Goal: Task Accomplishment & Management: Manage account settings

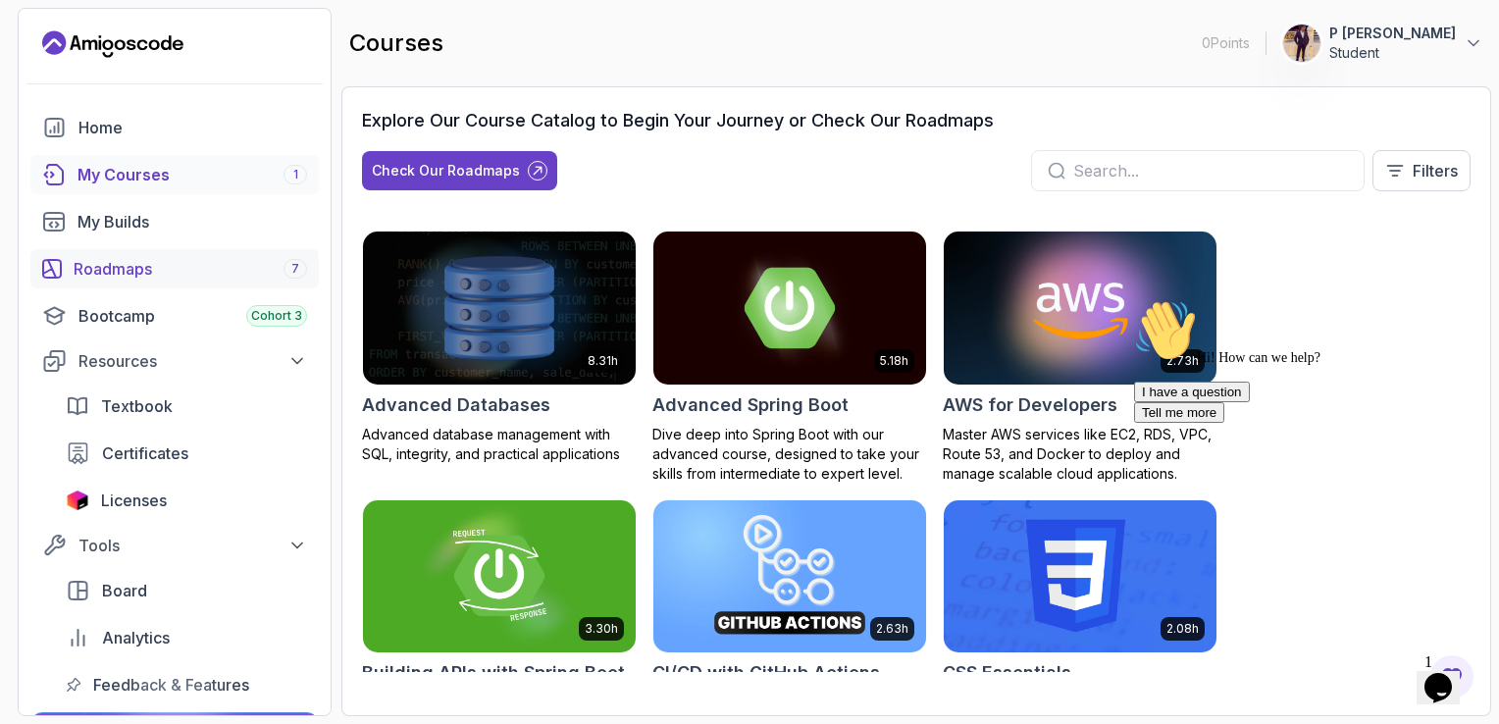
click at [263, 261] on div "Roadmaps 7" at bounding box center [190, 269] width 233 height 24
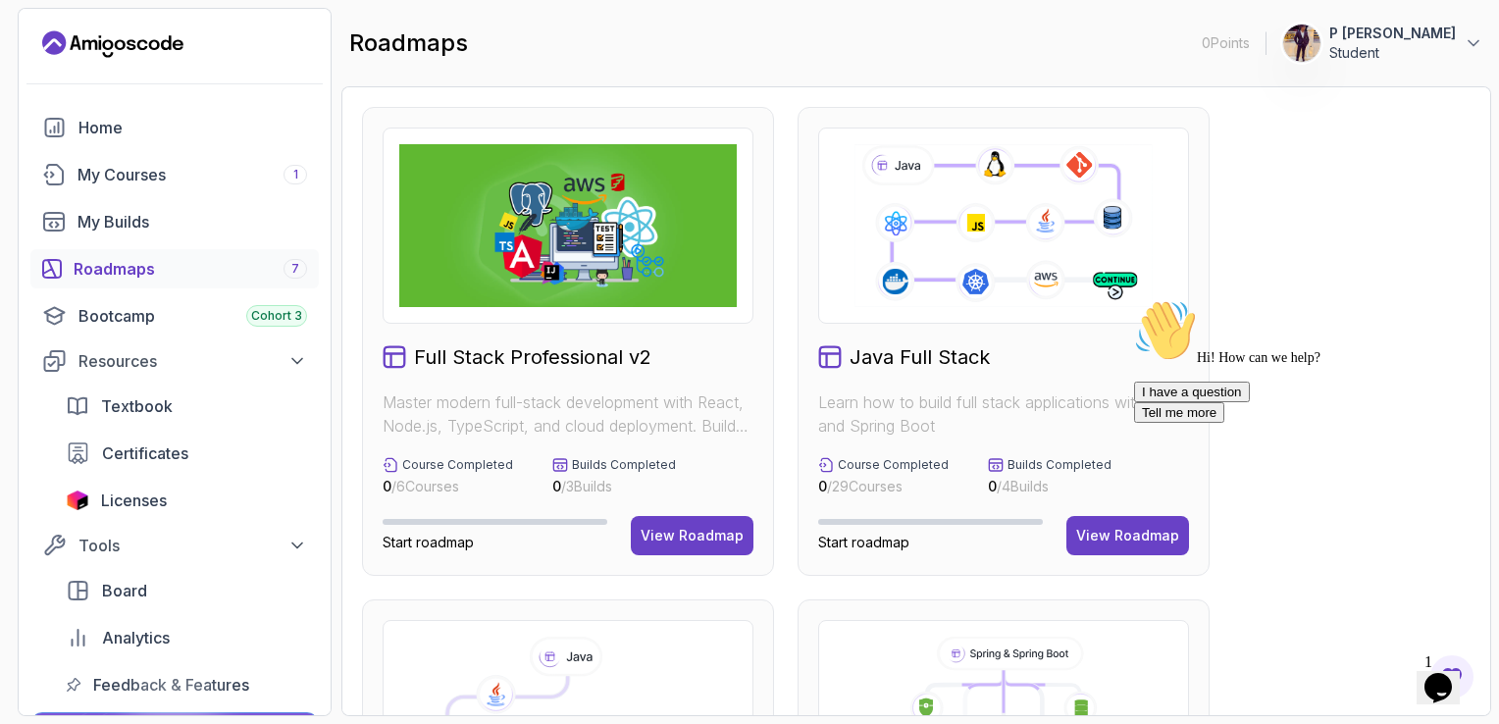
drag, startPoint x: 1428, startPoint y: 186, endPoint x: 1202, endPoint y: 210, distance: 227.8
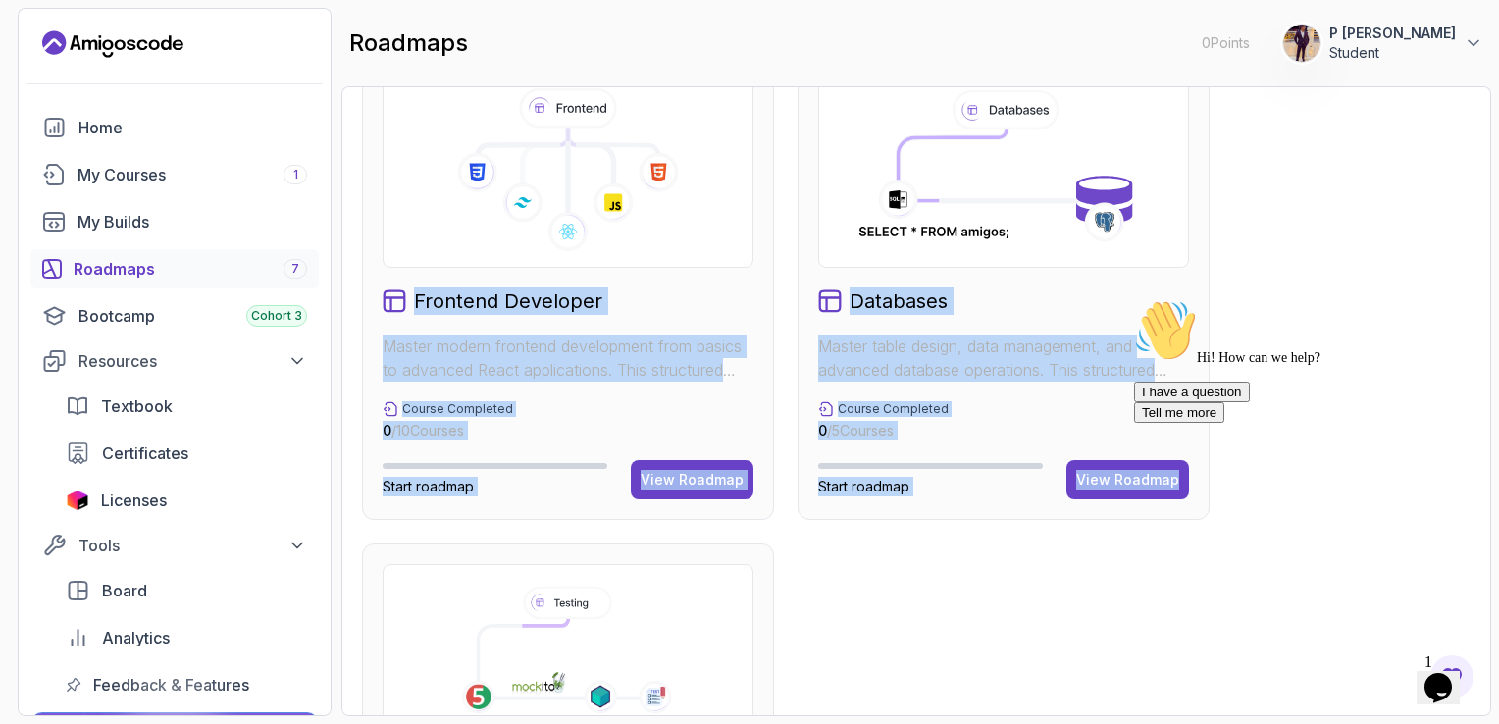
drag, startPoint x: 1202, startPoint y: 210, endPoint x: 1190, endPoint y: 704, distance: 494.5
click at [1190, 704] on div "Full Stack Professional v2 Master modern full-stack development with React, Nod…" at bounding box center [916, 39] width 1108 height 1946
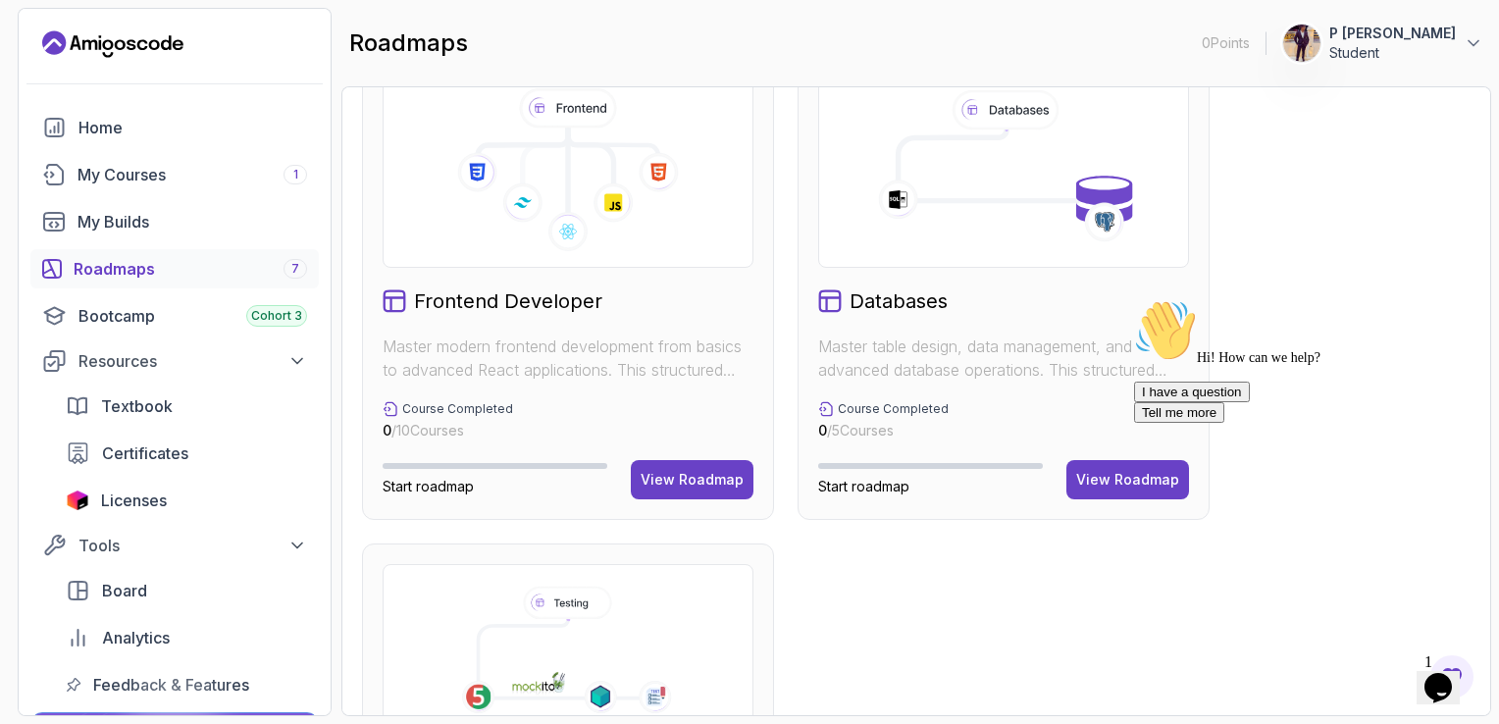
scroll to position [1001, 0]
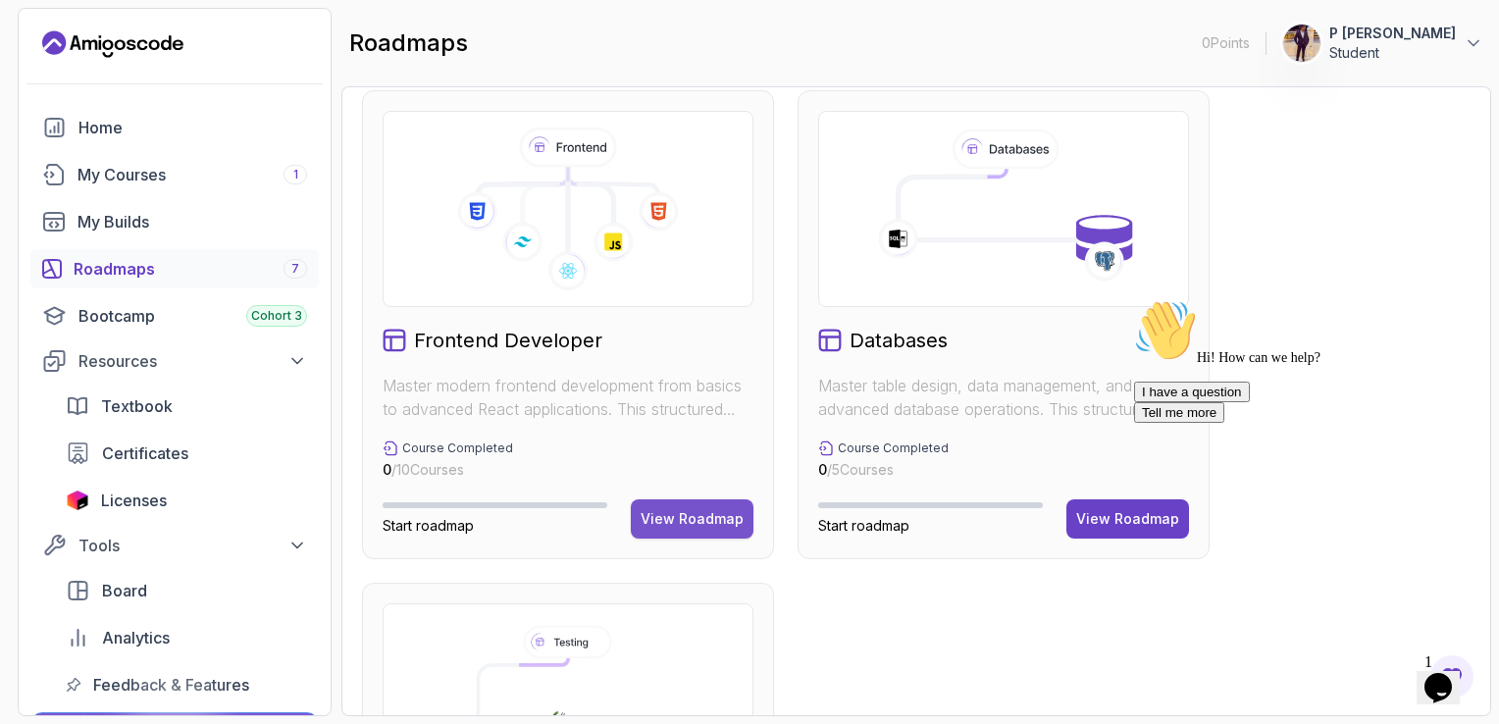
click at [714, 506] on button "View Roadmap" at bounding box center [692, 518] width 123 height 39
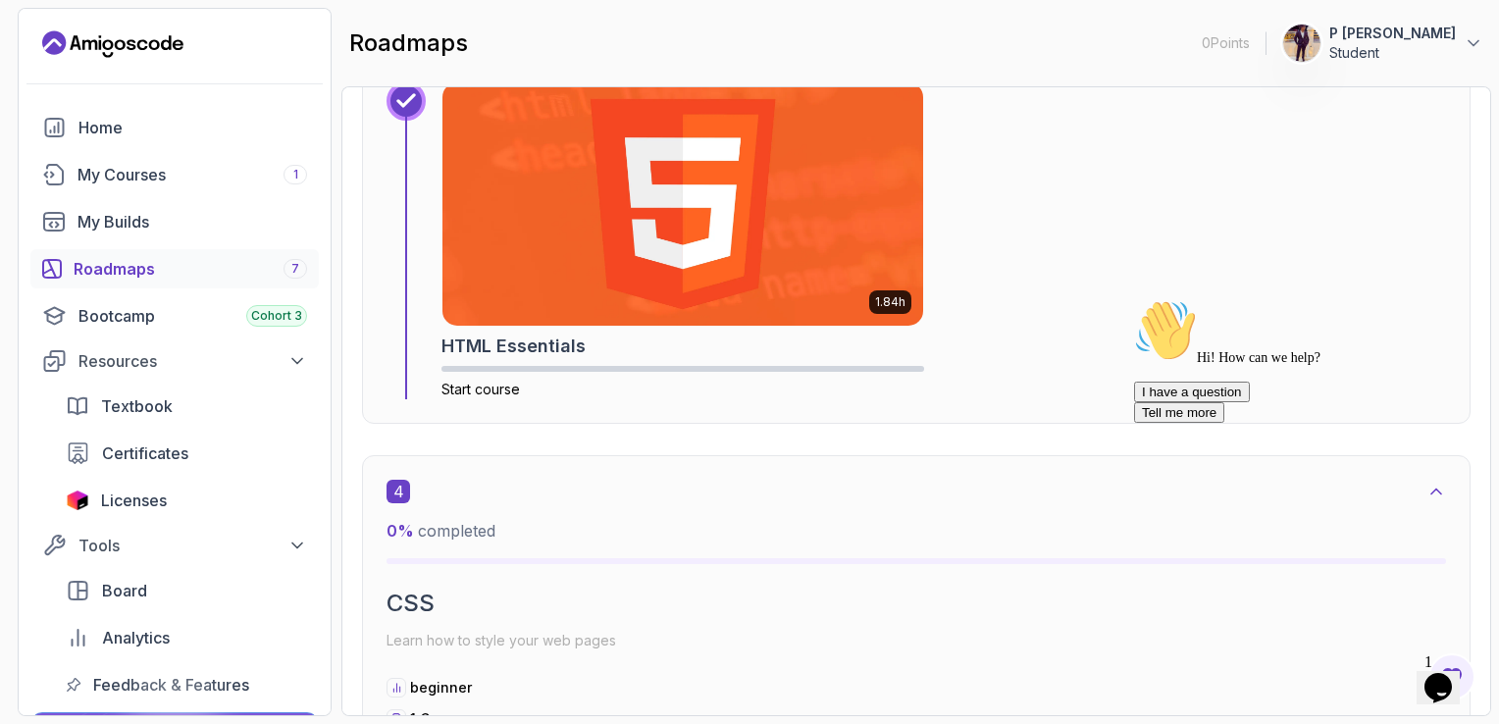
scroll to position [2256, 0]
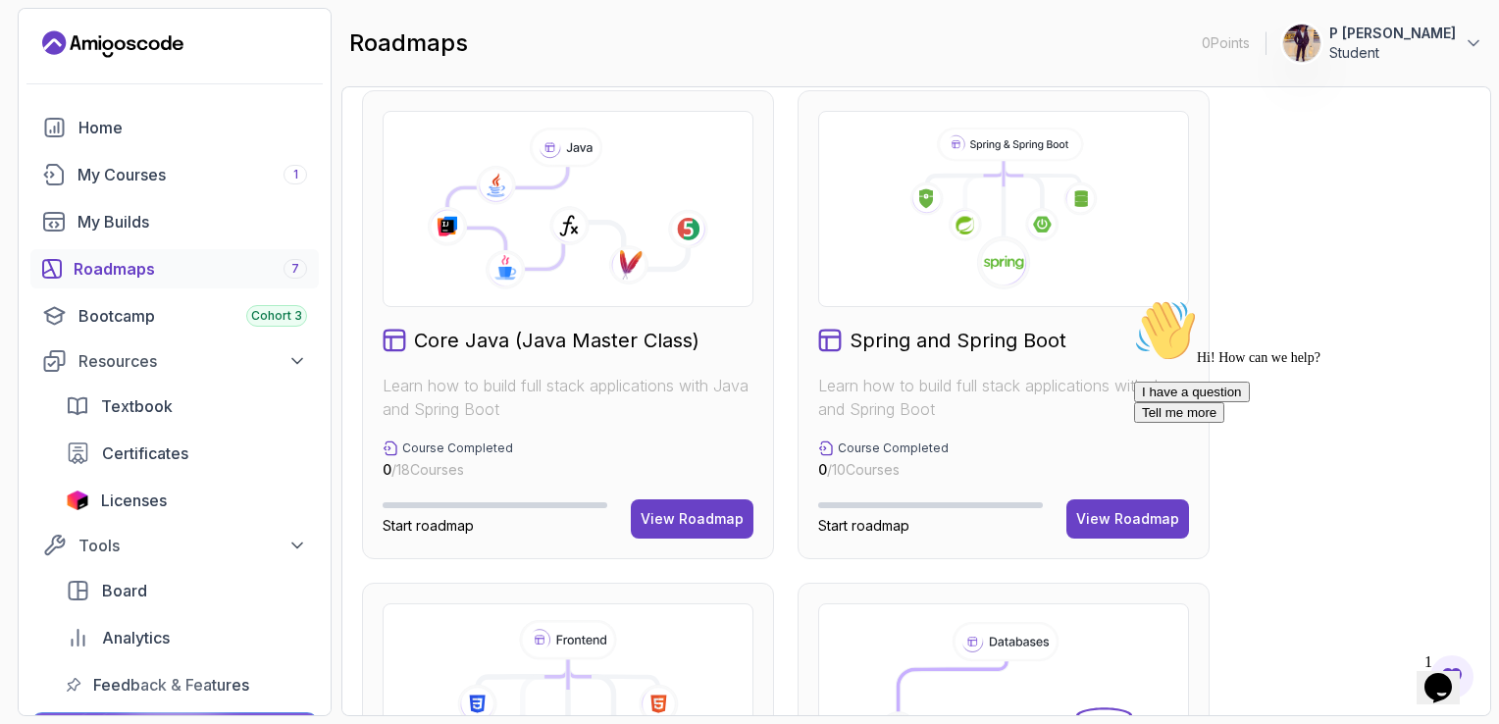
scroll to position [510, 0]
click at [682, 515] on div "View Roadmap" at bounding box center [692, 518] width 103 height 20
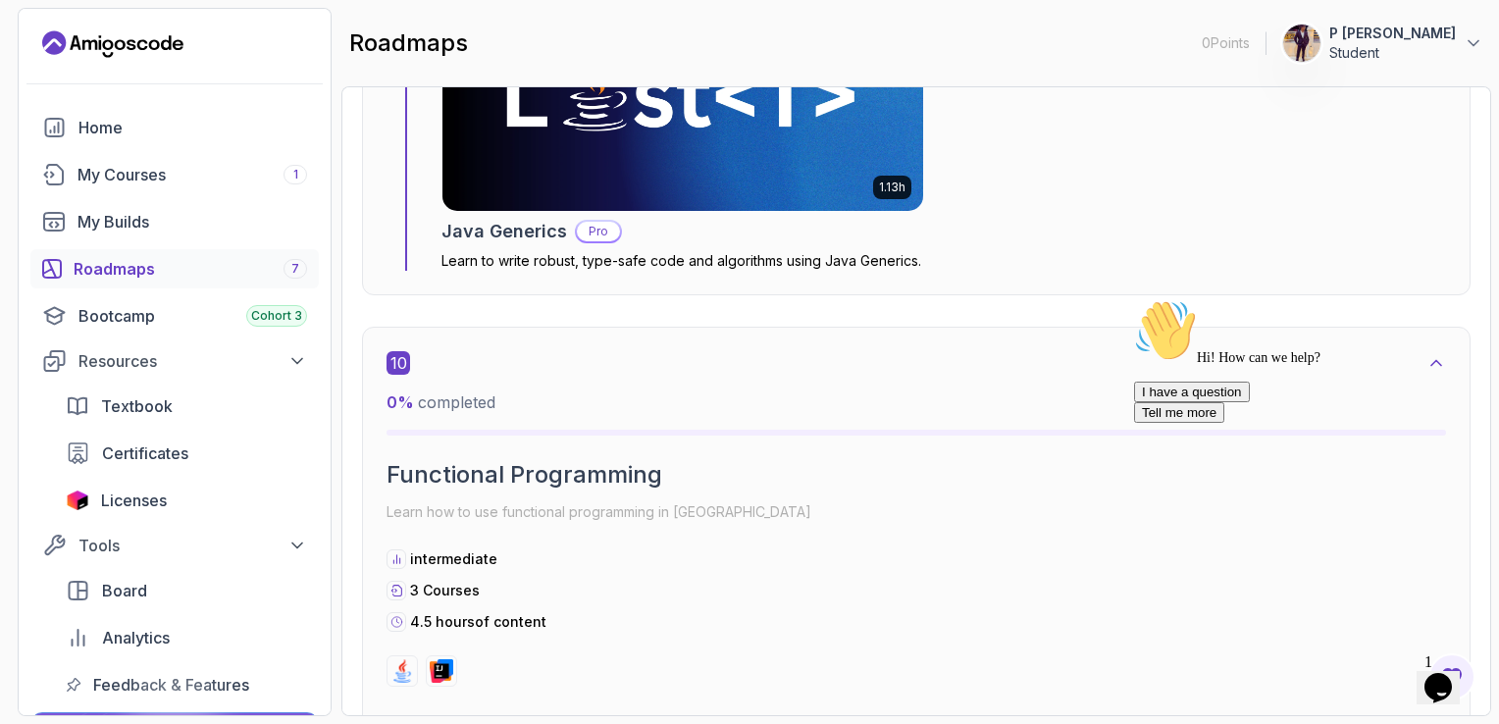
scroll to position [7278, 0]
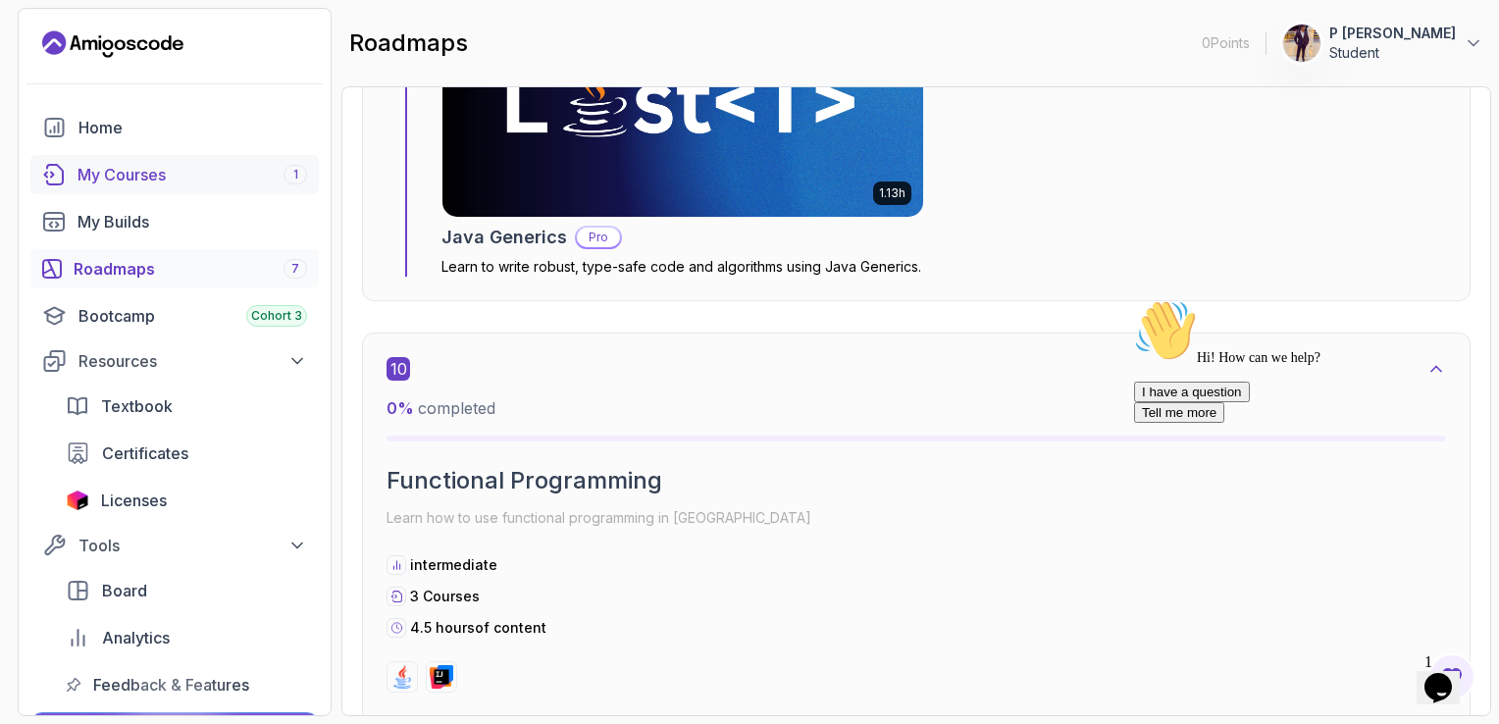
click at [242, 179] on div "My Courses 1" at bounding box center [192, 175] width 230 height 24
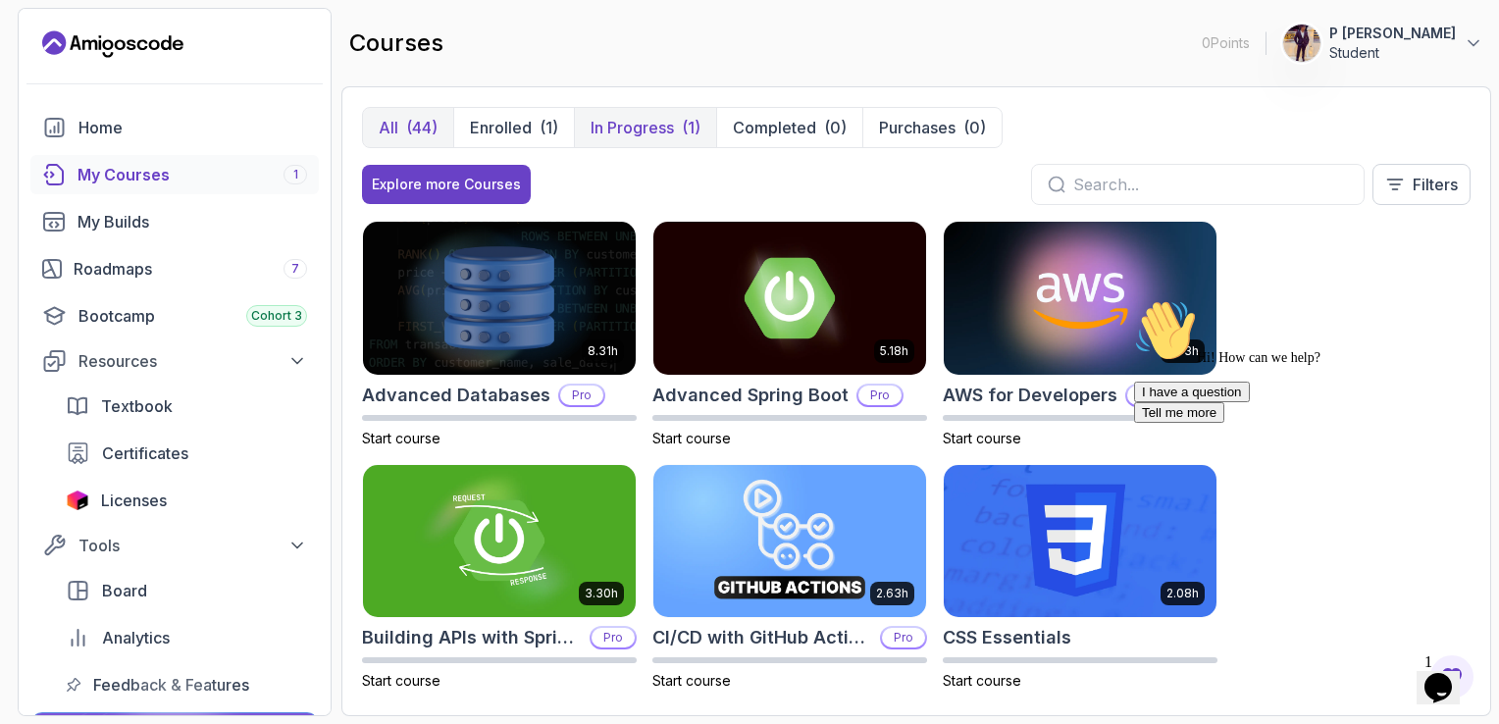
click at [670, 121] on p "In Progress" at bounding box center [631, 128] width 83 height 24
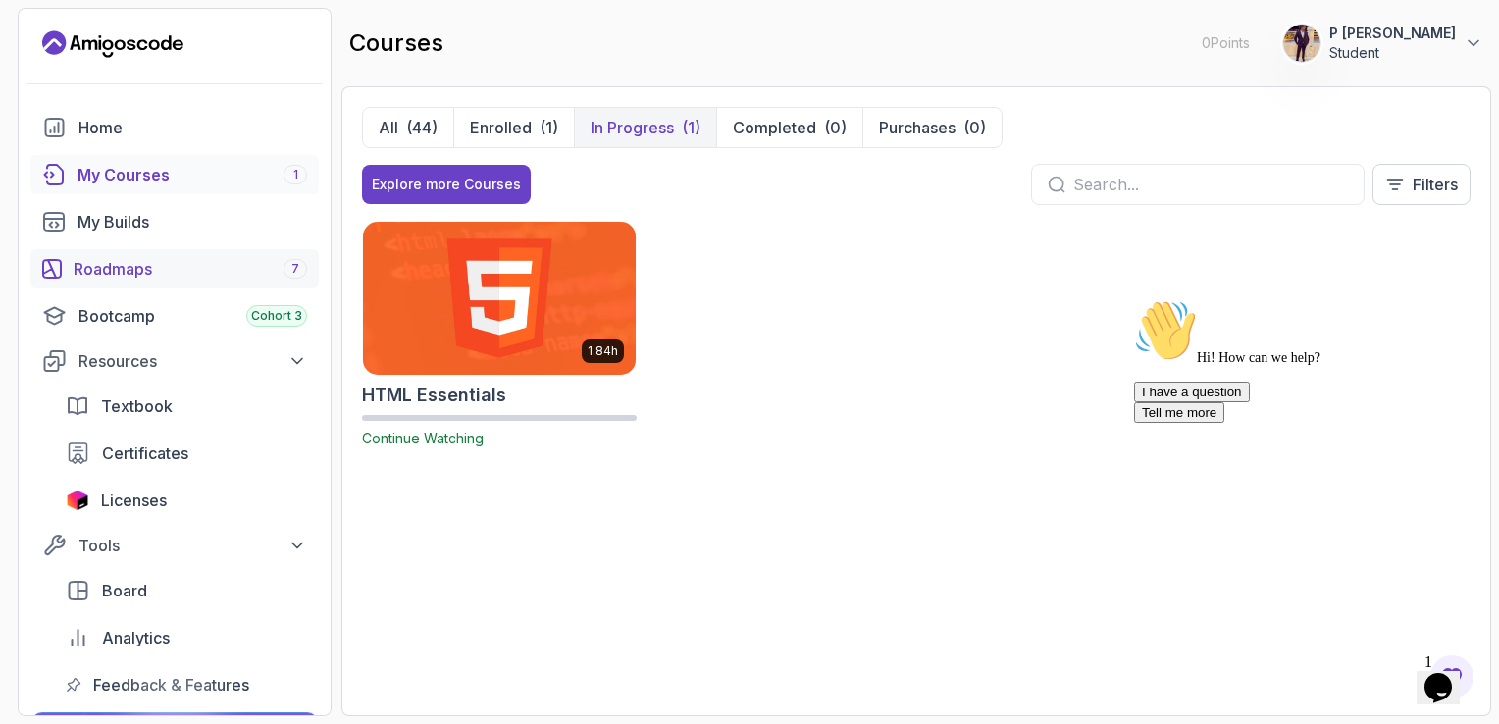
click at [224, 274] on div "Roadmaps 7" at bounding box center [190, 269] width 233 height 24
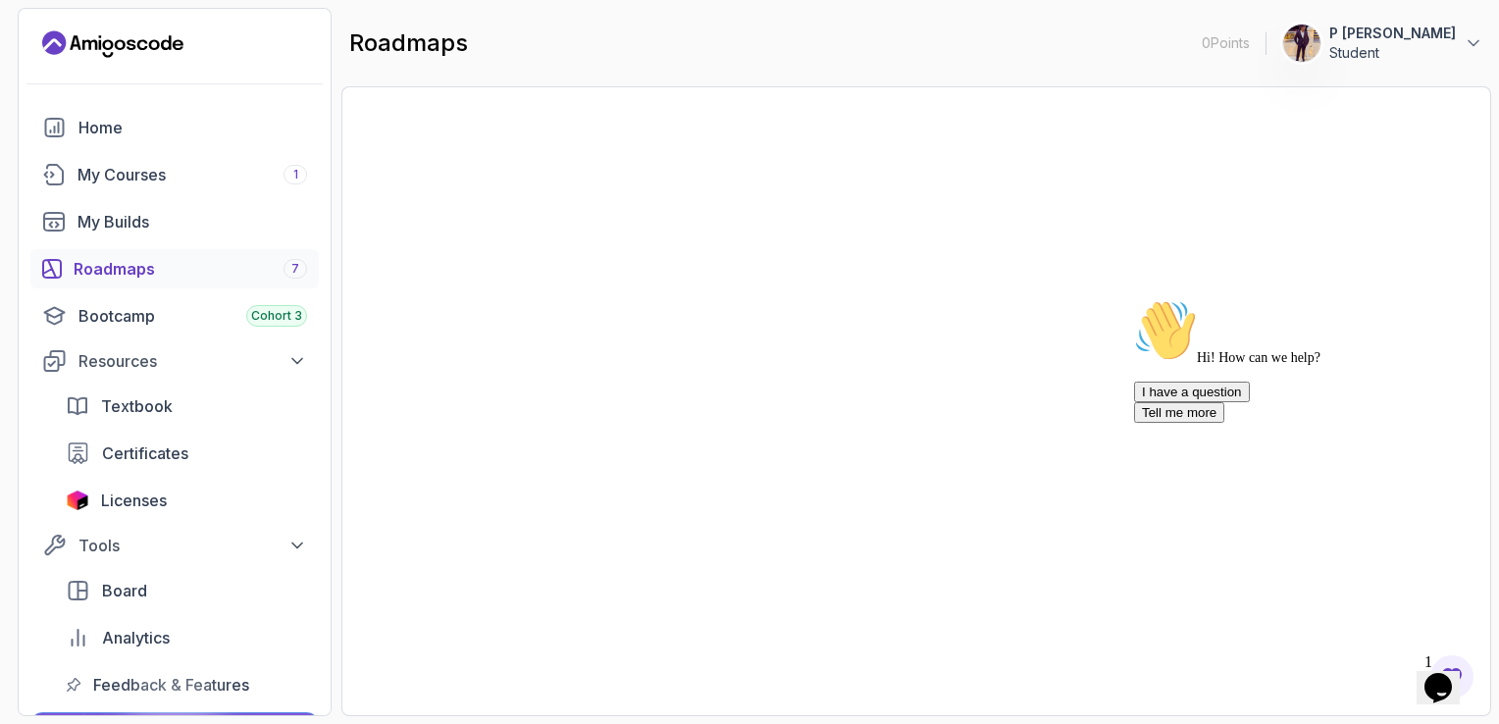
click at [1134, 299] on icon "Chat attention grabber" at bounding box center [1134, 299] width 0 height 0
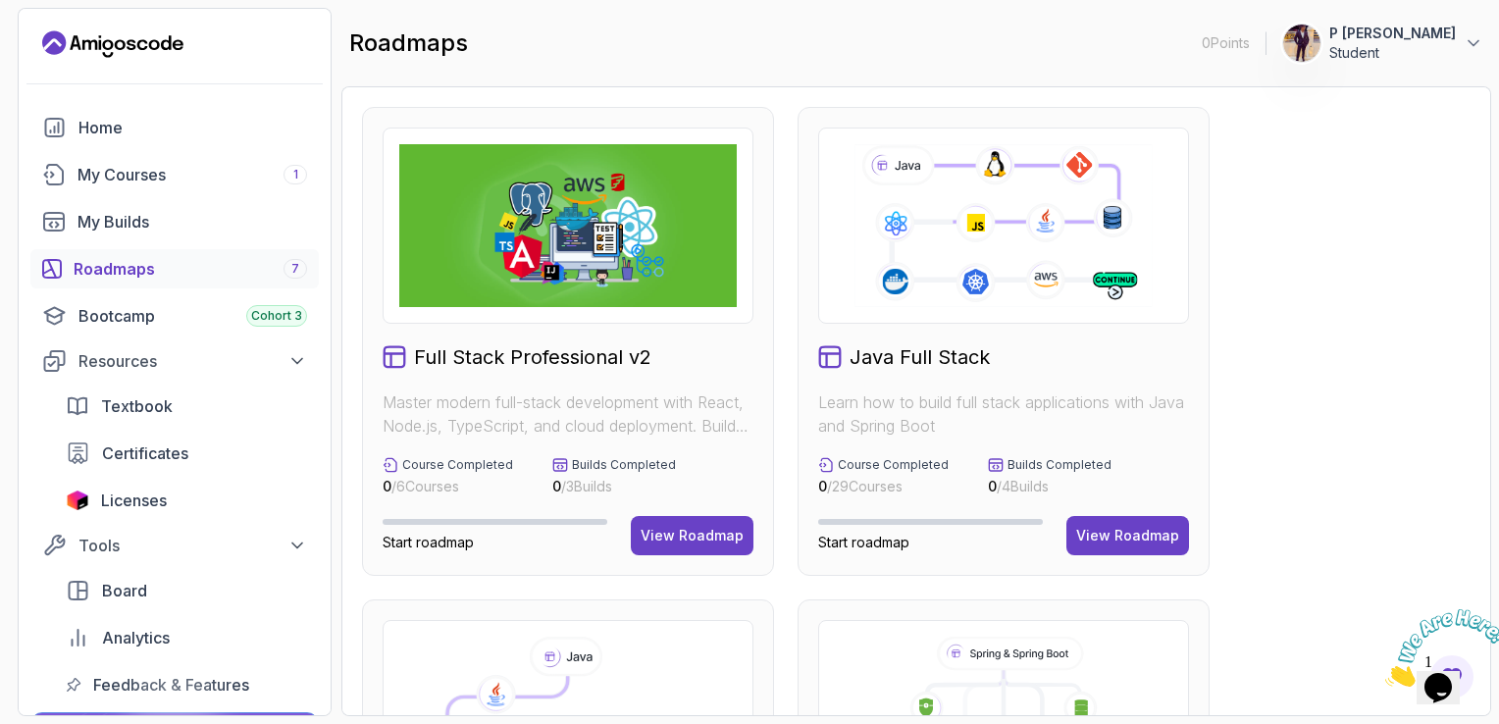
drag, startPoint x: 1424, startPoint y: 337, endPoint x: 1389, endPoint y: 284, distance: 63.7
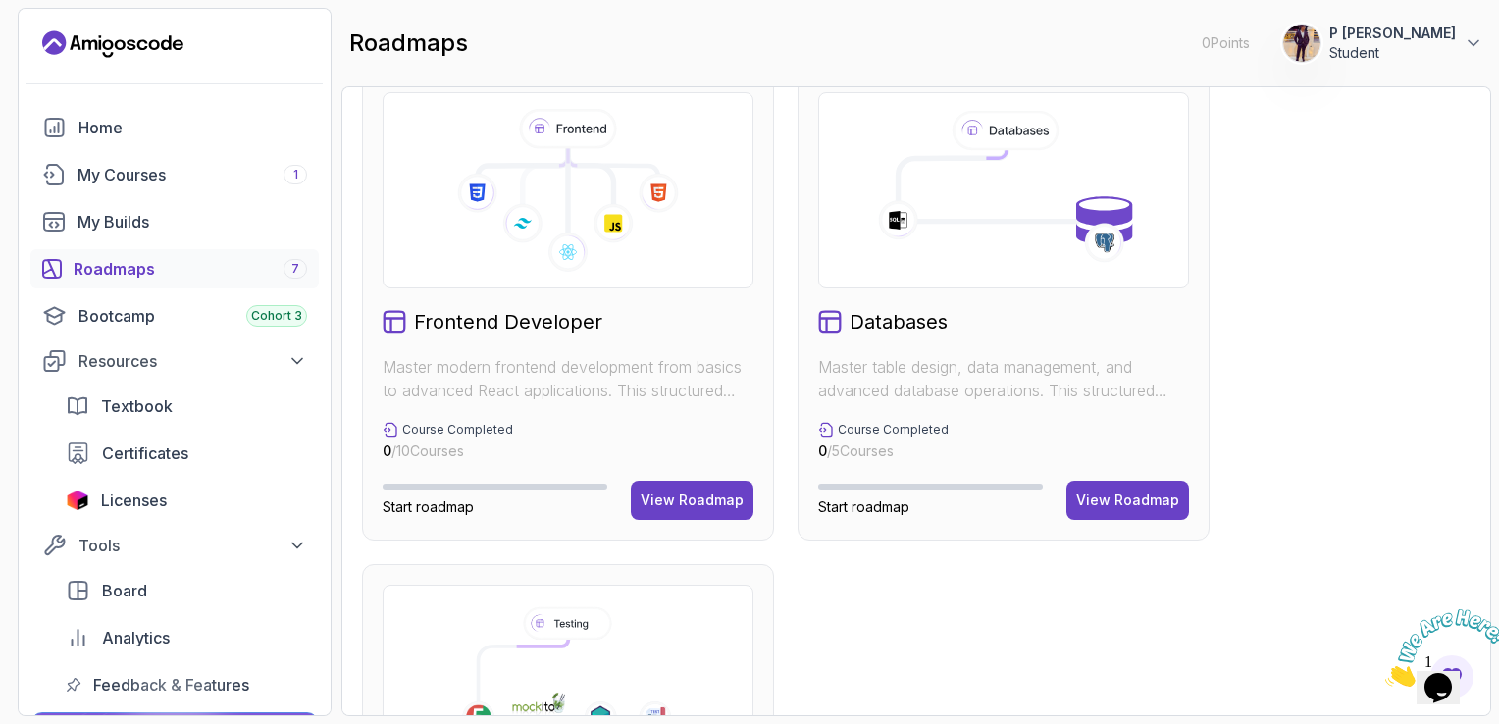
scroll to position [981, 0]
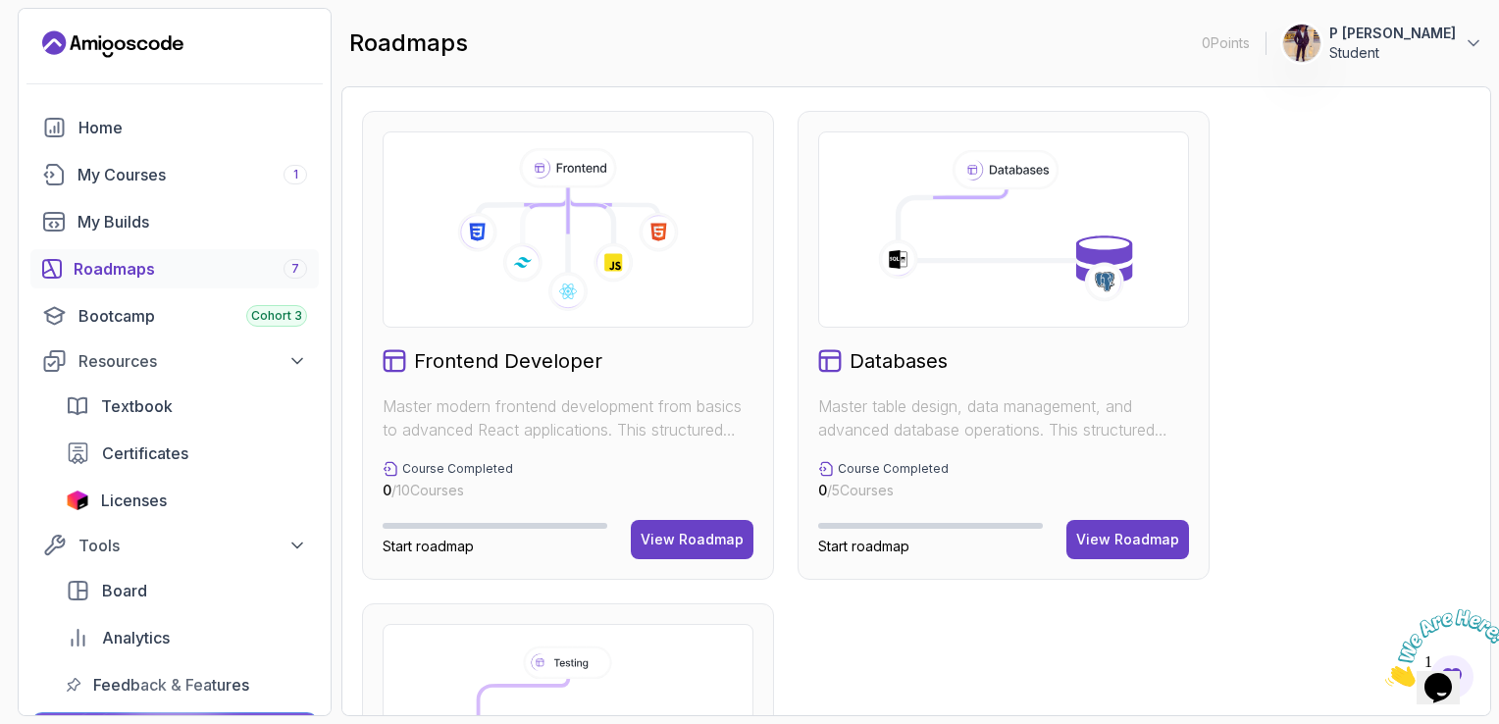
click at [432, 547] on span "Start roadmap" at bounding box center [428, 546] width 91 height 17
click at [699, 539] on div "View Roadmap" at bounding box center [692, 540] width 103 height 20
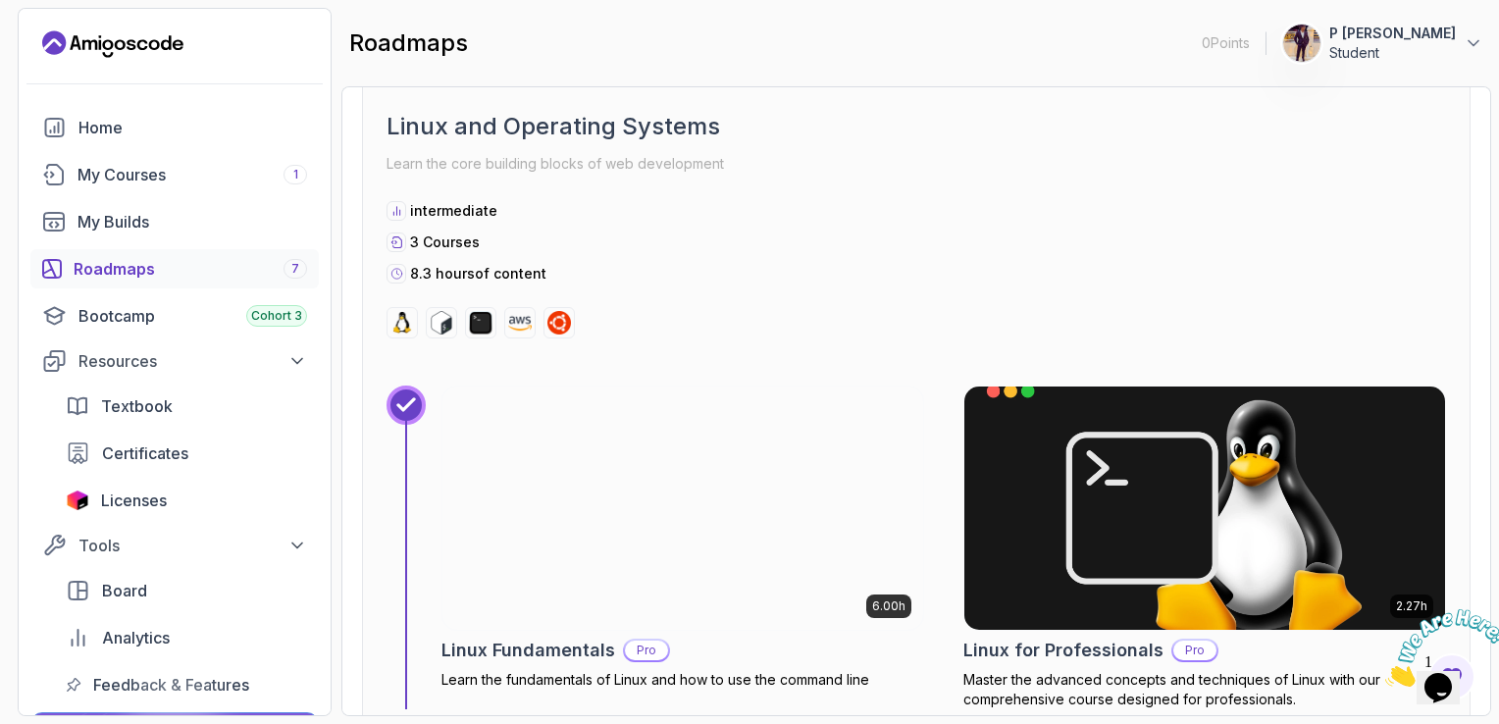
scroll to position [647, 0]
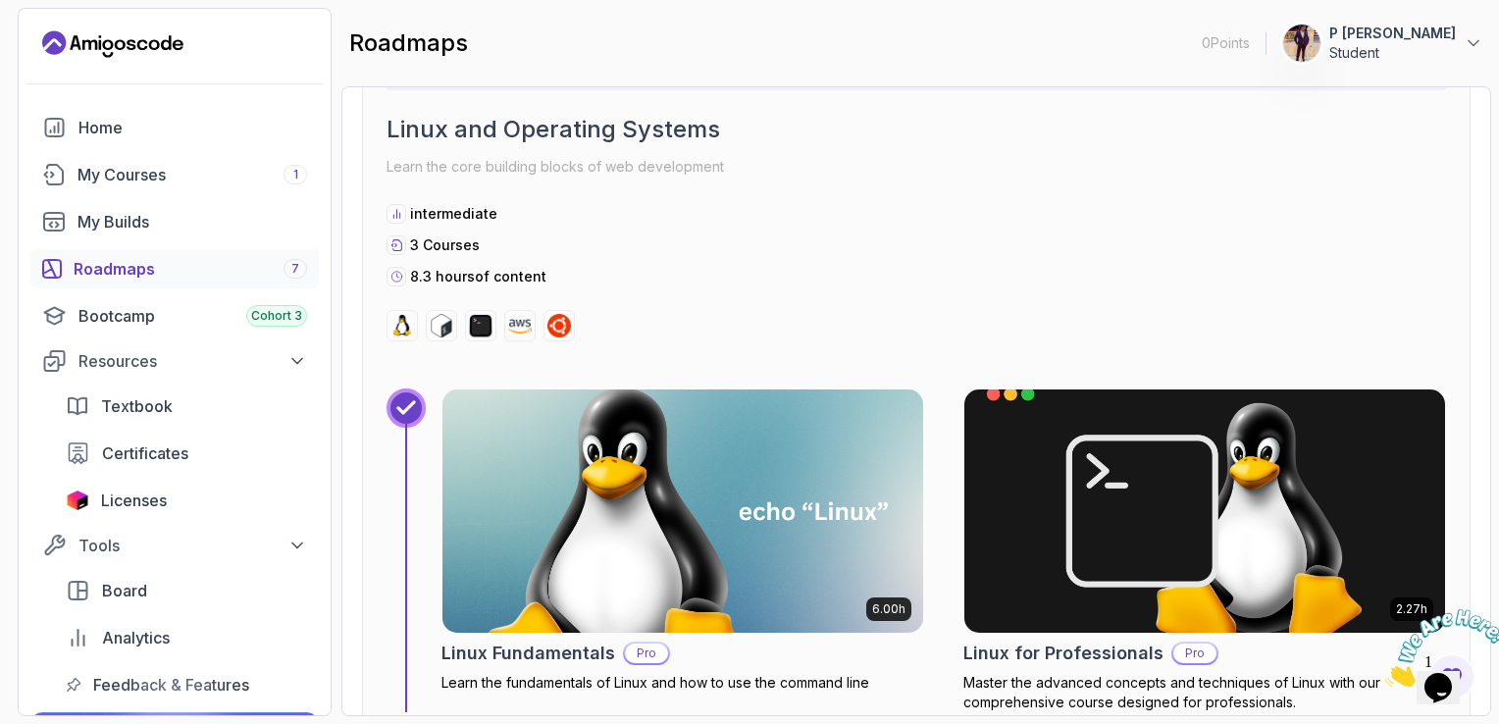
click at [188, 260] on div "Roadmaps 7" at bounding box center [190, 269] width 233 height 24
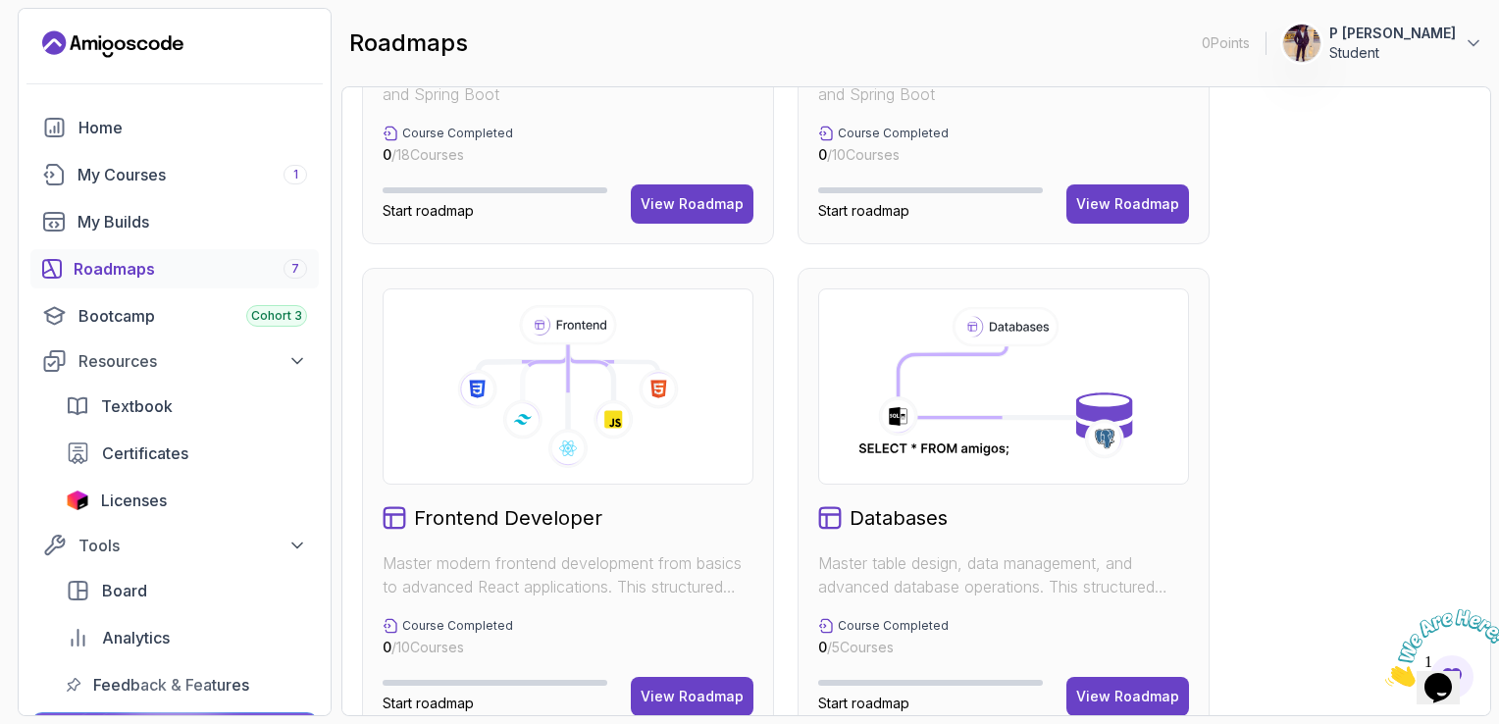
scroll to position [1020, 0]
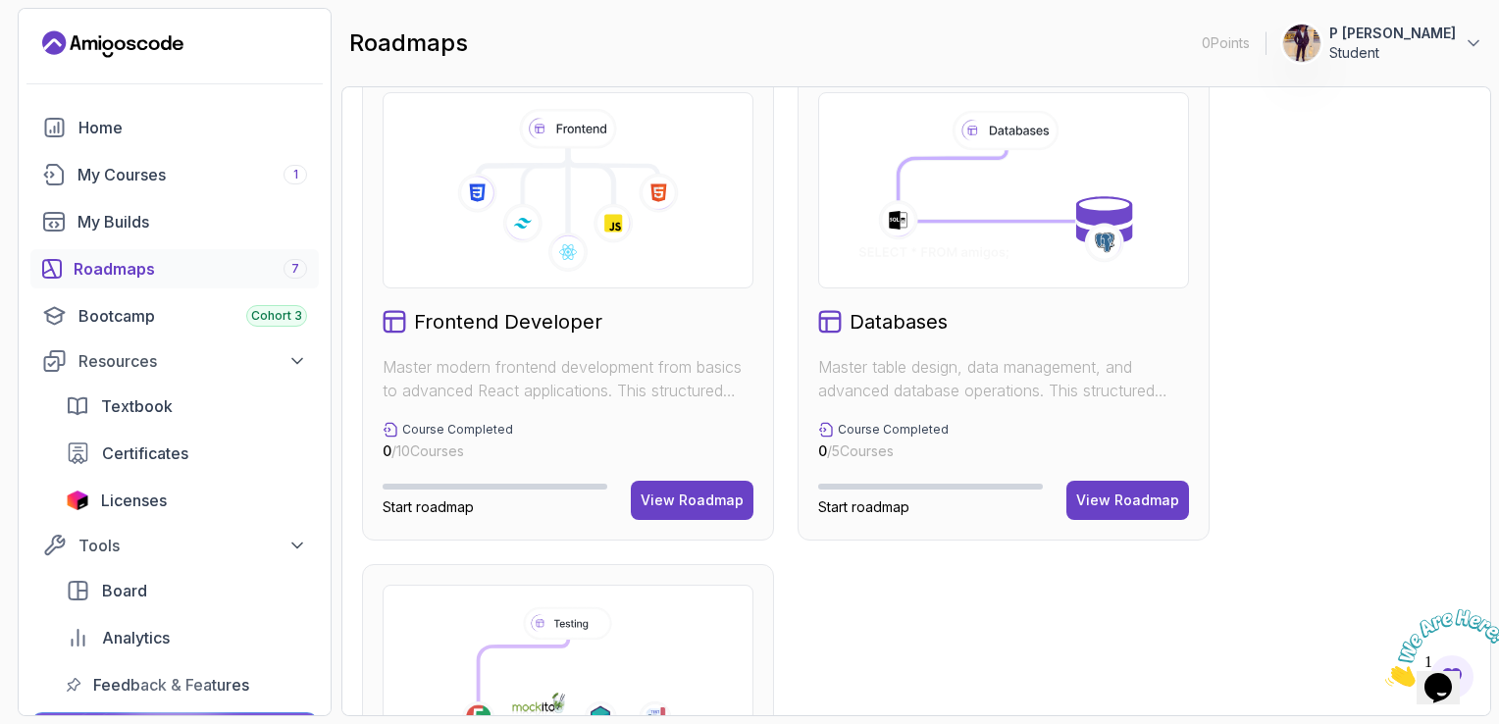
click at [435, 504] on span "Start roadmap" at bounding box center [428, 506] width 91 height 17
drag, startPoint x: 435, startPoint y: 504, endPoint x: 385, endPoint y: 504, distance: 49.0
click at [385, 504] on span "Start roadmap" at bounding box center [428, 506] width 91 height 17
click at [275, 392] on link "Textbook" at bounding box center [186, 405] width 265 height 39
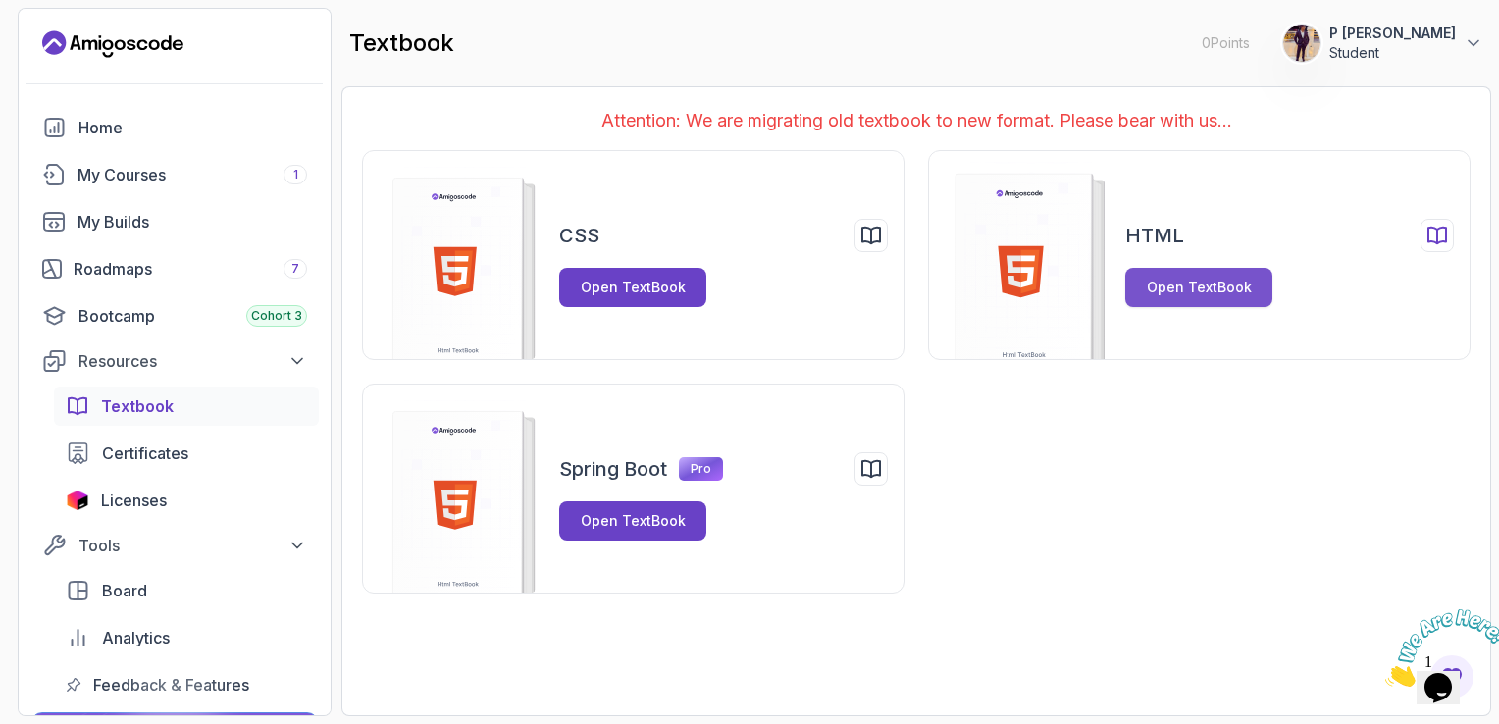
click at [1185, 281] on div "Open TextBook" at bounding box center [1199, 288] width 105 height 20
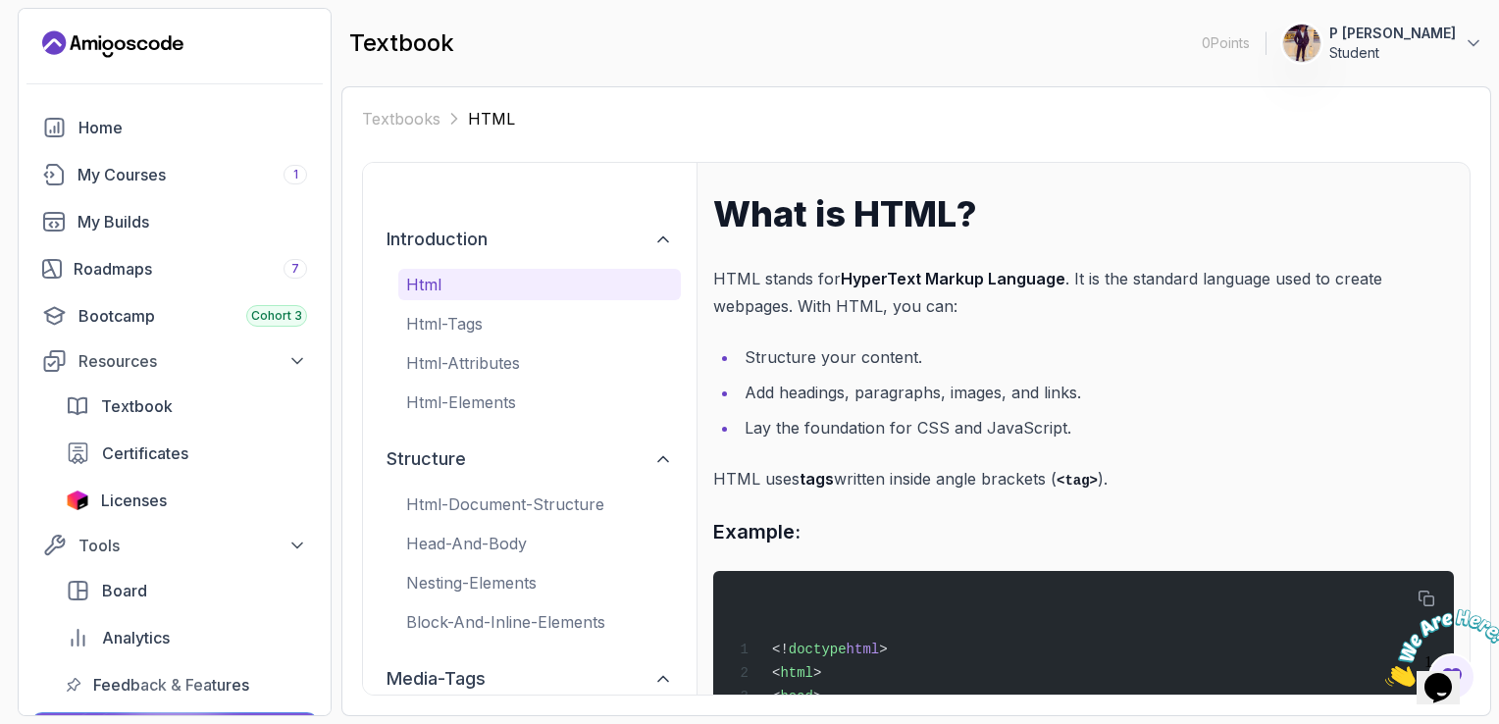
click at [1380, 365] on li "Structure your content." at bounding box center [1096, 356] width 715 height 27
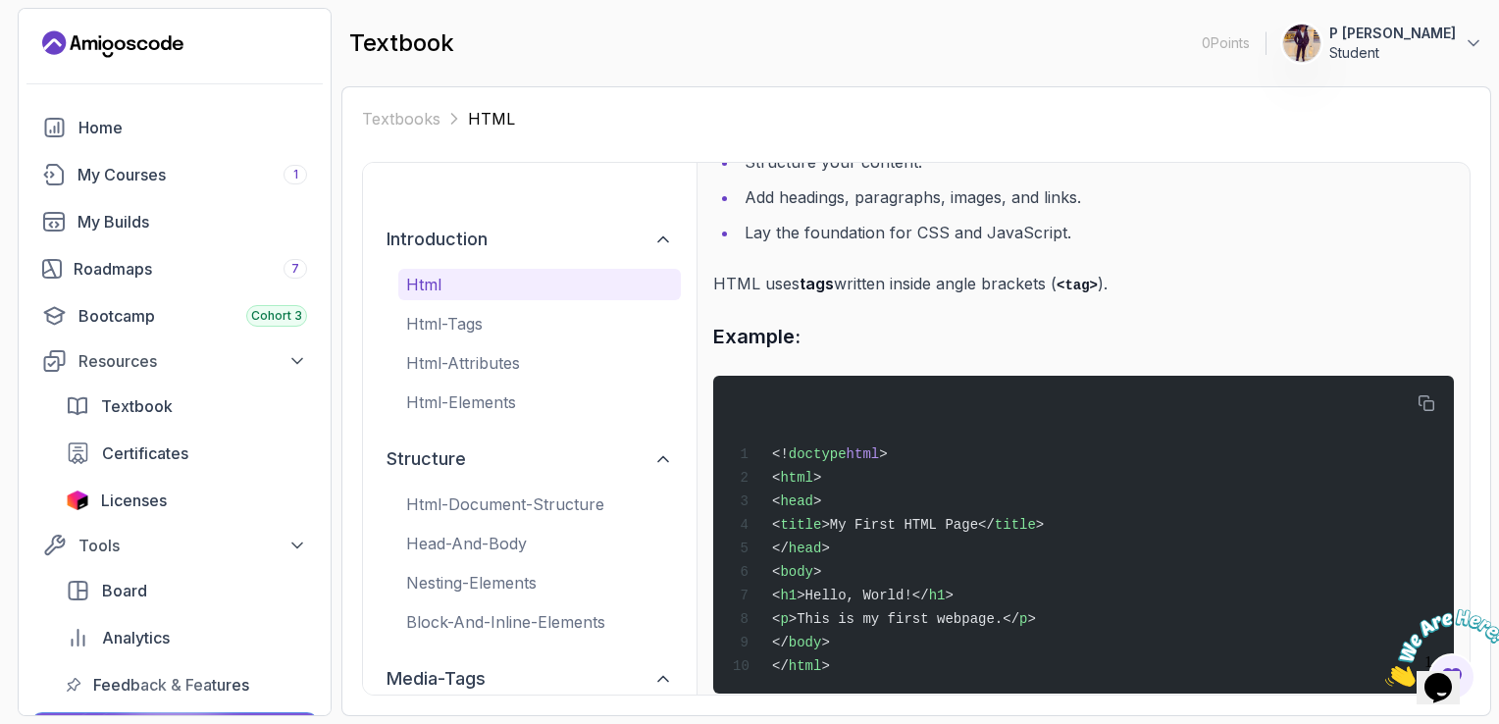
scroll to position [224, 0]
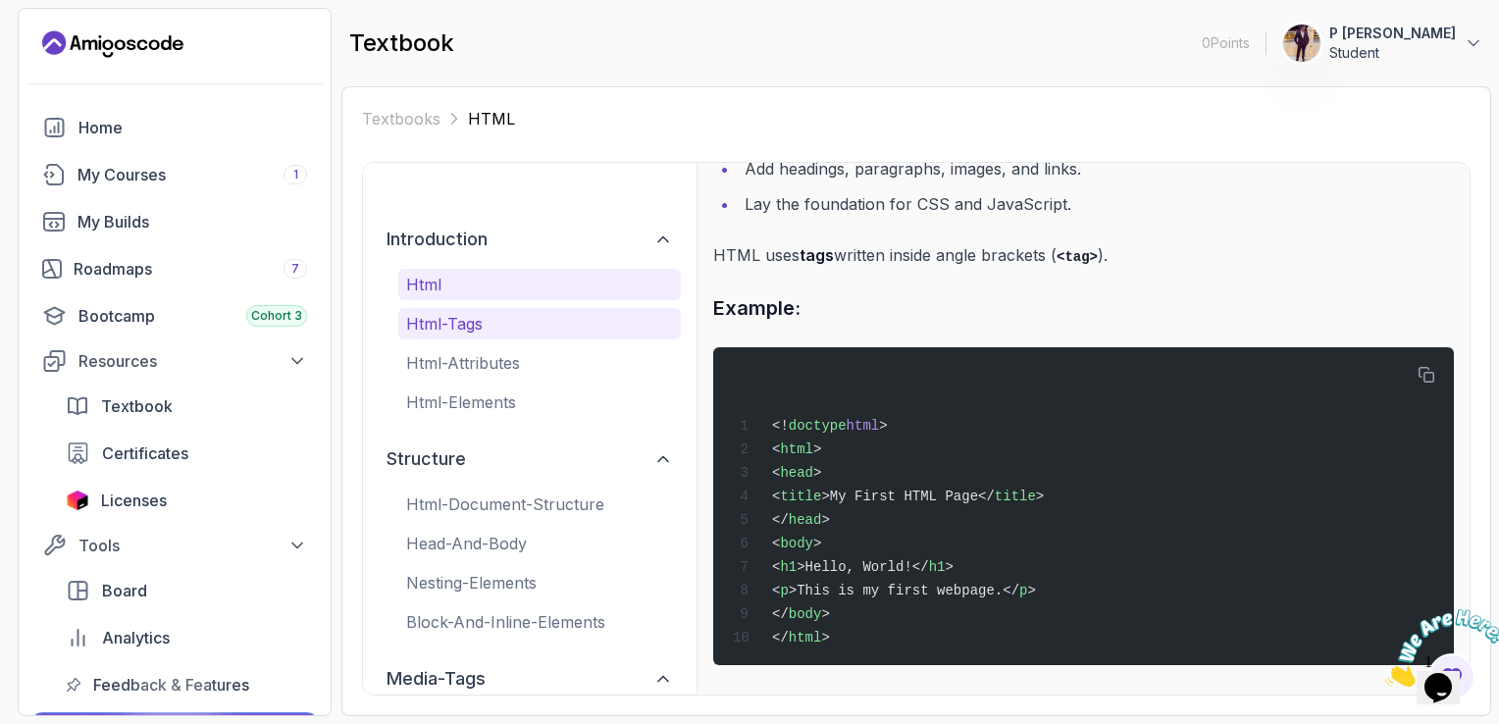
click at [576, 316] on p "html-tags" at bounding box center [539, 324] width 267 height 24
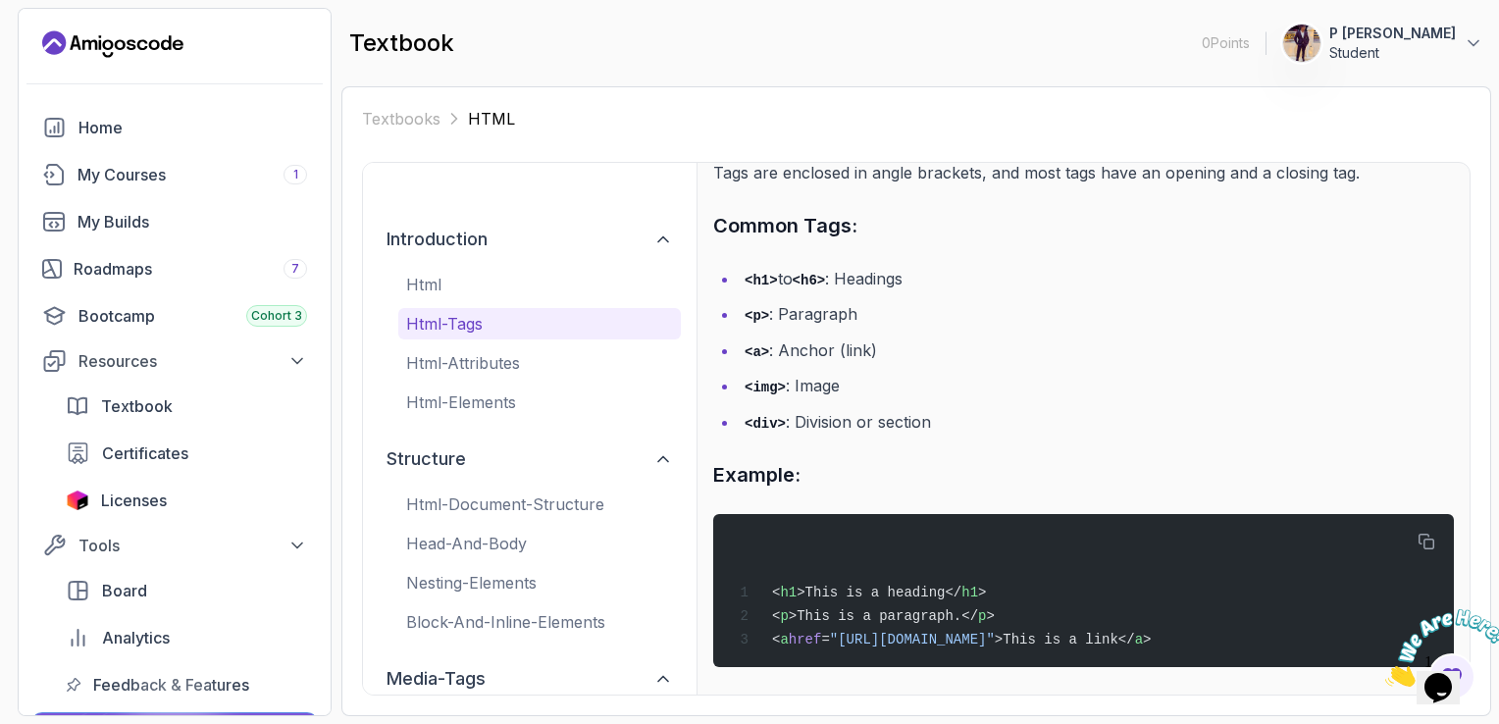
click at [236, 245] on div "Home My Courses 1 My Builds Roadmaps 7 Bootcamp Cohort 3 Resources Textbook Cer…" at bounding box center [174, 406] width 288 height 596
click at [228, 268] on div "Roadmaps 7" at bounding box center [190, 269] width 233 height 24
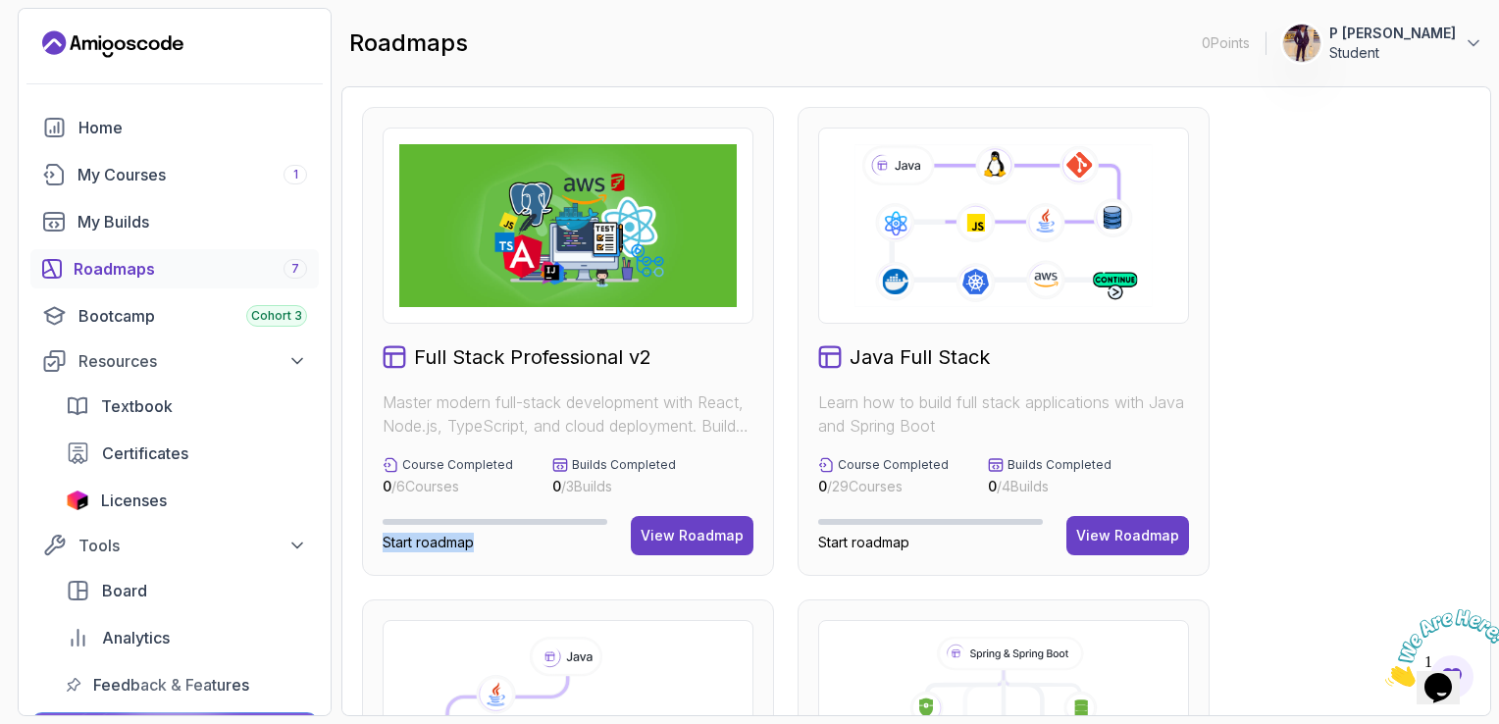
drag, startPoint x: 380, startPoint y: 544, endPoint x: 485, endPoint y: 545, distance: 105.0
click at [485, 545] on div "Full Stack Professional v2 Master modern full-stack development with React, Nod…" at bounding box center [568, 341] width 412 height 469
click at [485, 545] on p "Start roadmap" at bounding box center [495, 543] width 225 height 20
click at [484, 543] on p "Start roadmap" at bounding box center [495, 543] width 225 height 20
click at [1385, 673] on icon "Close" at bounding box center [1385, 681] width 0 height 17
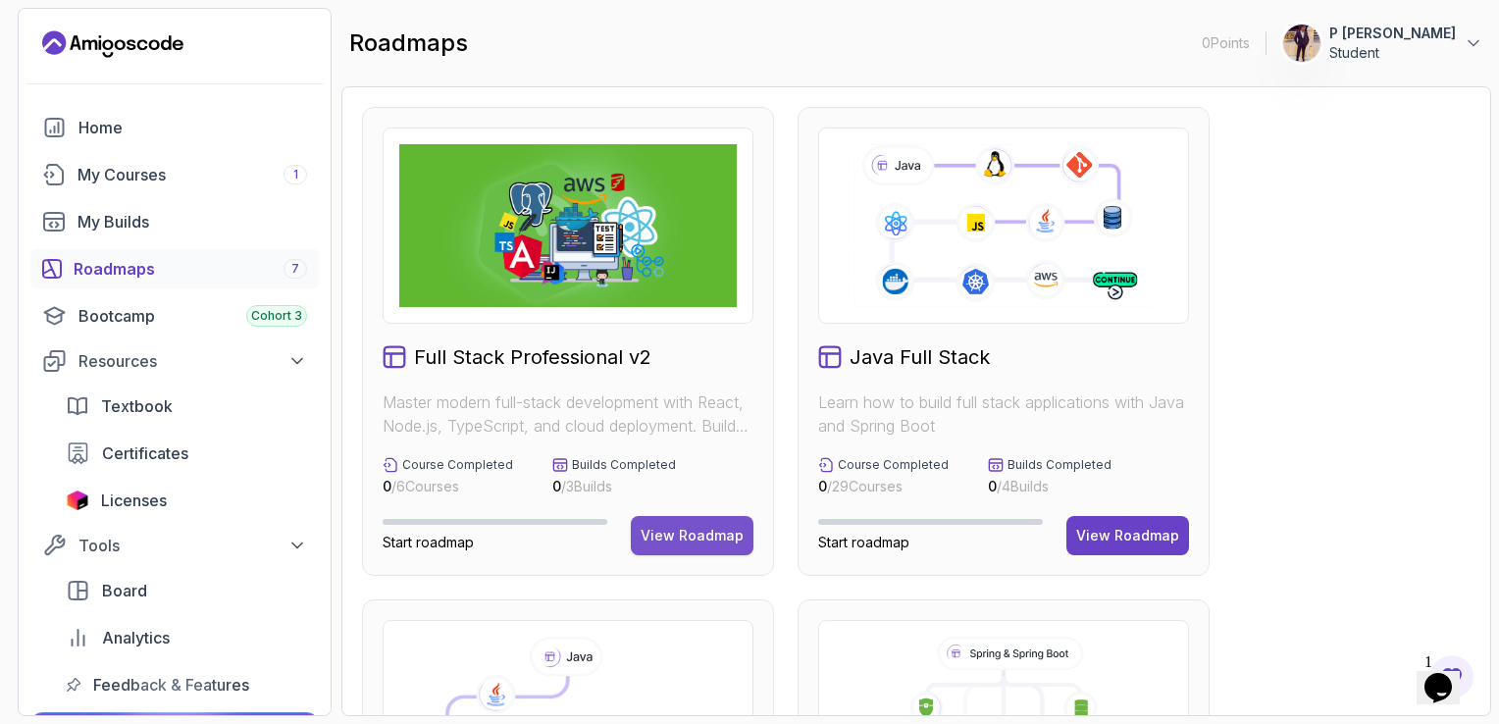
click at [714, 535] on div "View Roadmap" at bounding box center [692, 536] width 103 height 20
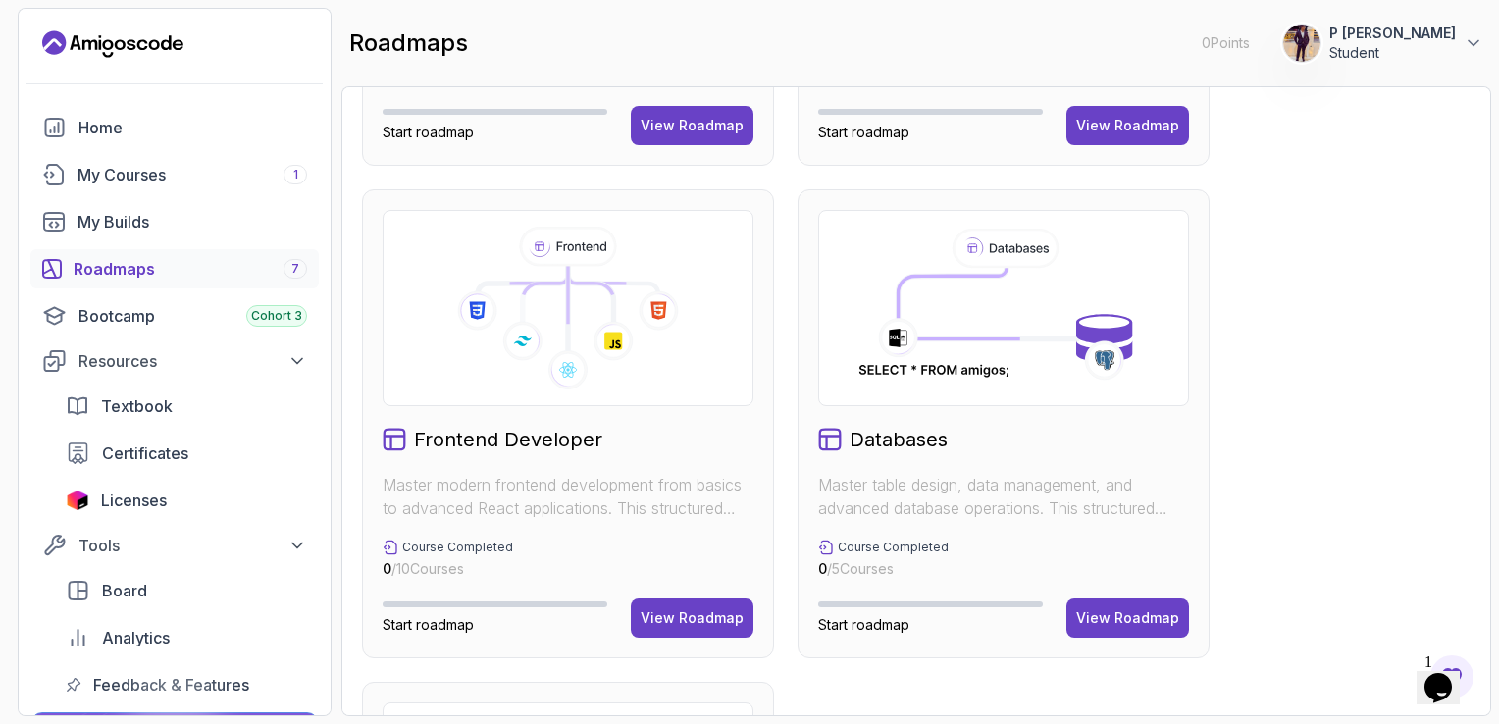
scroll to position [942, 0]
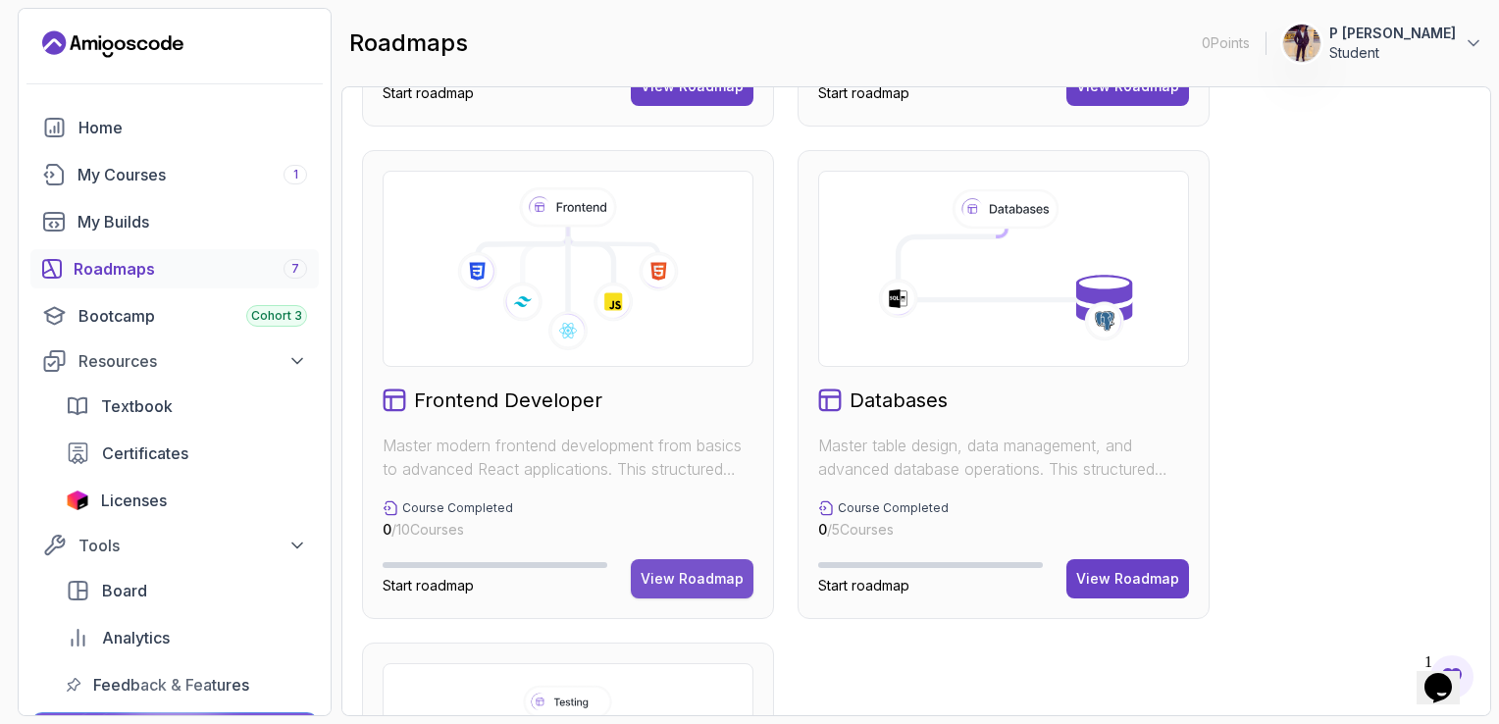
click at [709, 579] on div "View Roadmap" at bounding box center [692, 579] width 103 height 20
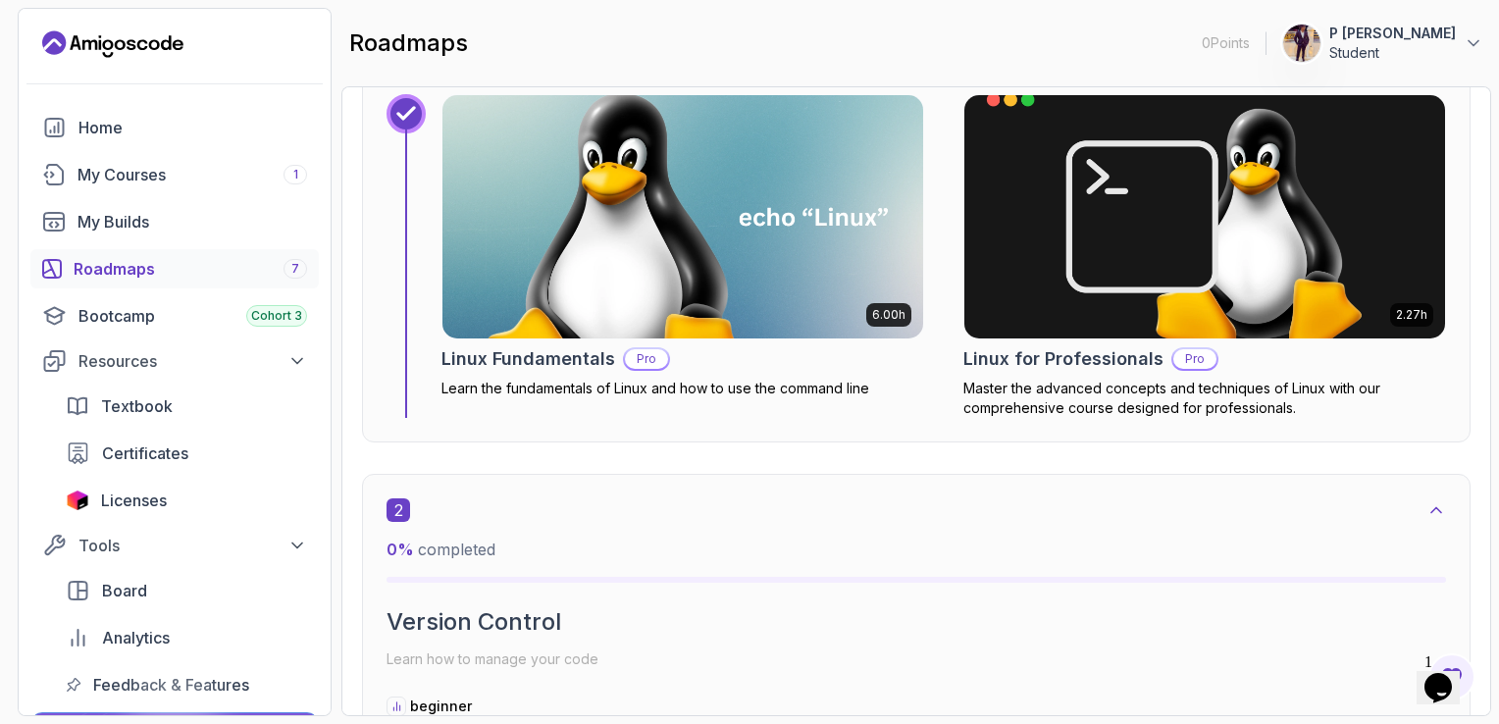
scroll to position [20, 0]
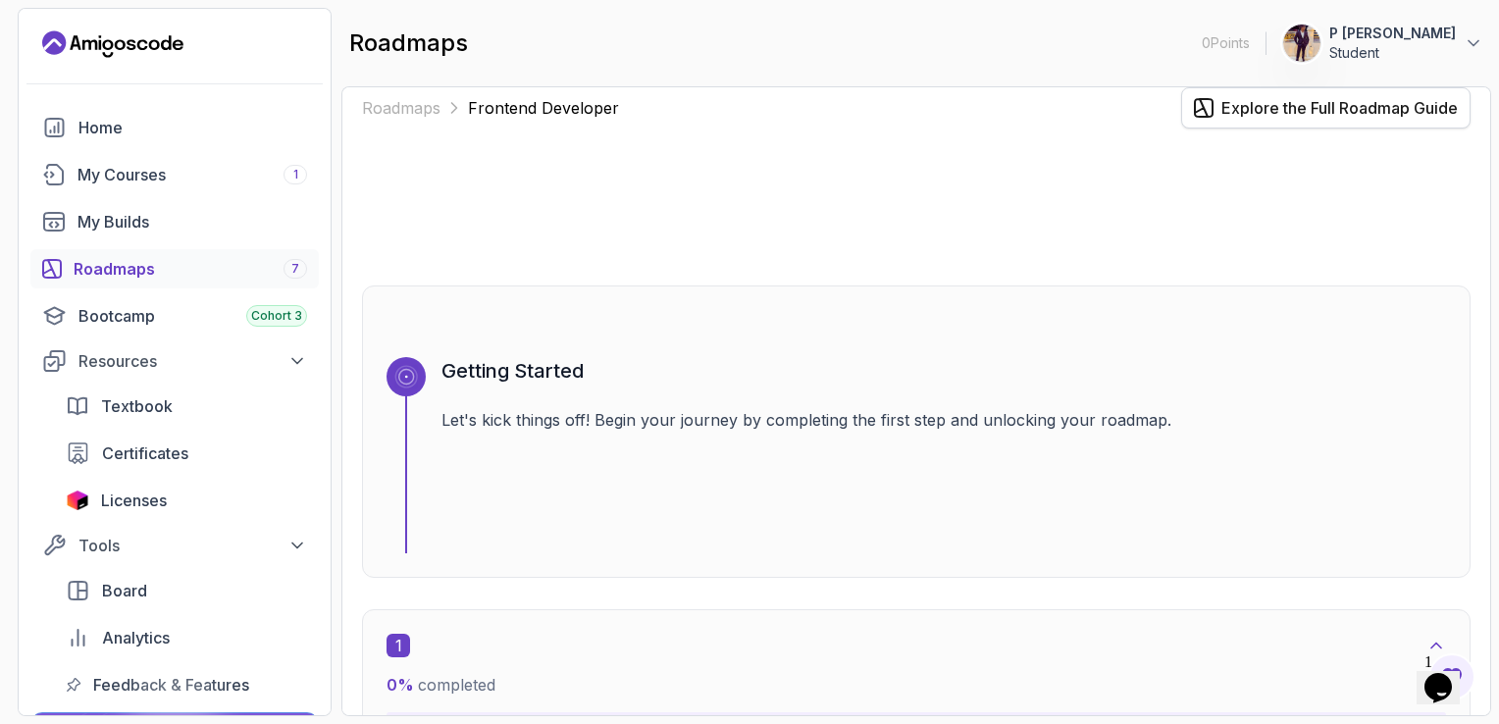
click at [1295, 111] on div "Explore the Full Roadmap Guide" at bounding box center [1339, 108] width 236 height 24
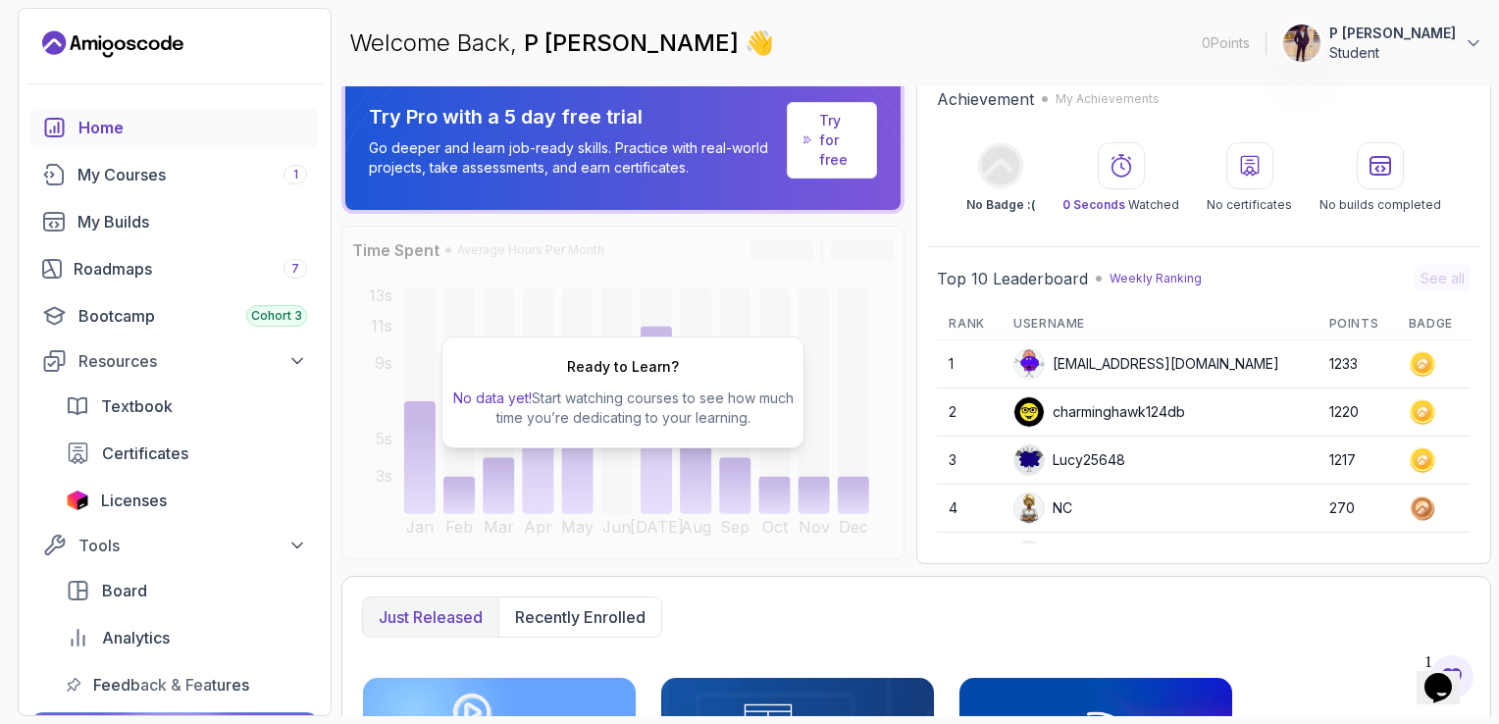
click at [1496, 138] on section "0 Points 1 P [PERSON_NAME] reddy Student Home My Courses 1 My Builds Roadmaps 7…" at bounding box center [749, 362] width 1499 height 724
click at [1190, 630] on div "Just released Recently enrolled" at bounding box center [916, 616] width 1108 height 41
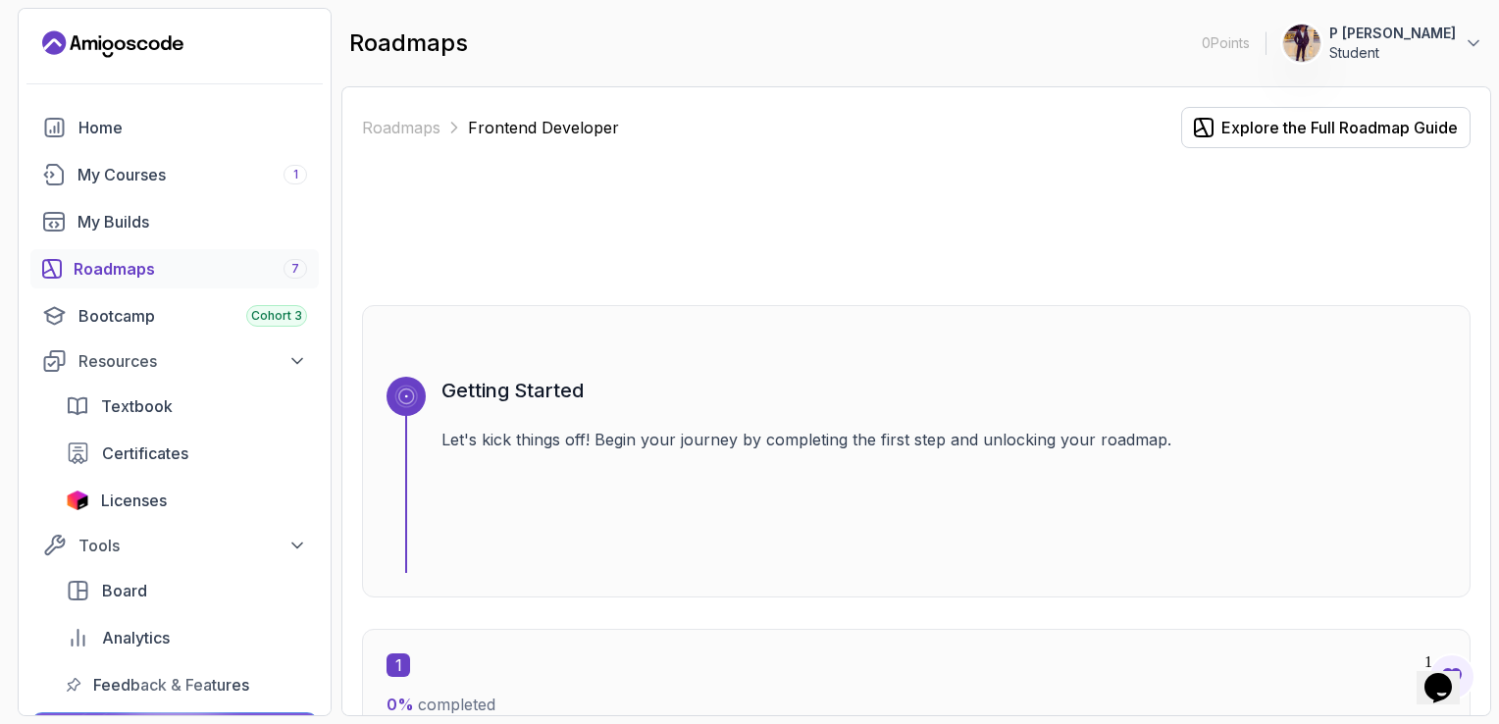
click at [1495, 481] on section "0 Points 1 P Praveen kumar reddy Student Home My Courses 1 My Builds Roadmaps 7…" at bounding box center [749, 362] width 1499 height 724
click at [1454, 687] on div "Opens Chat This icon Opens the chat window." at bounding box center [1437, 687] width 31 height 31
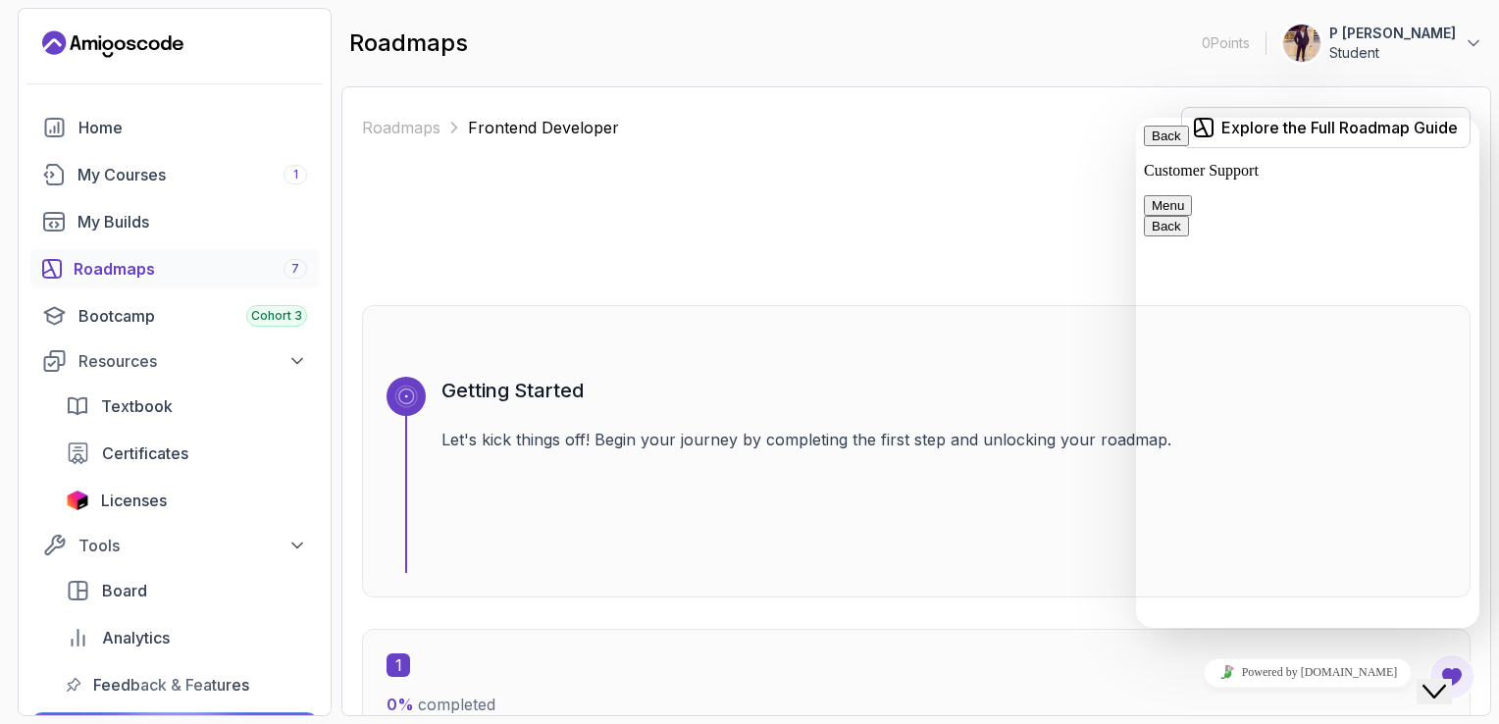
click at [988, 244] on div at bounding box center [916, 226] width 1108 height 94
click at [1165, 143] on button "Back" at bounding box center [1166, 136] width 45 height 21
click at [1033, 204] on div at bounding box center [916, 226] width 1108 height 94
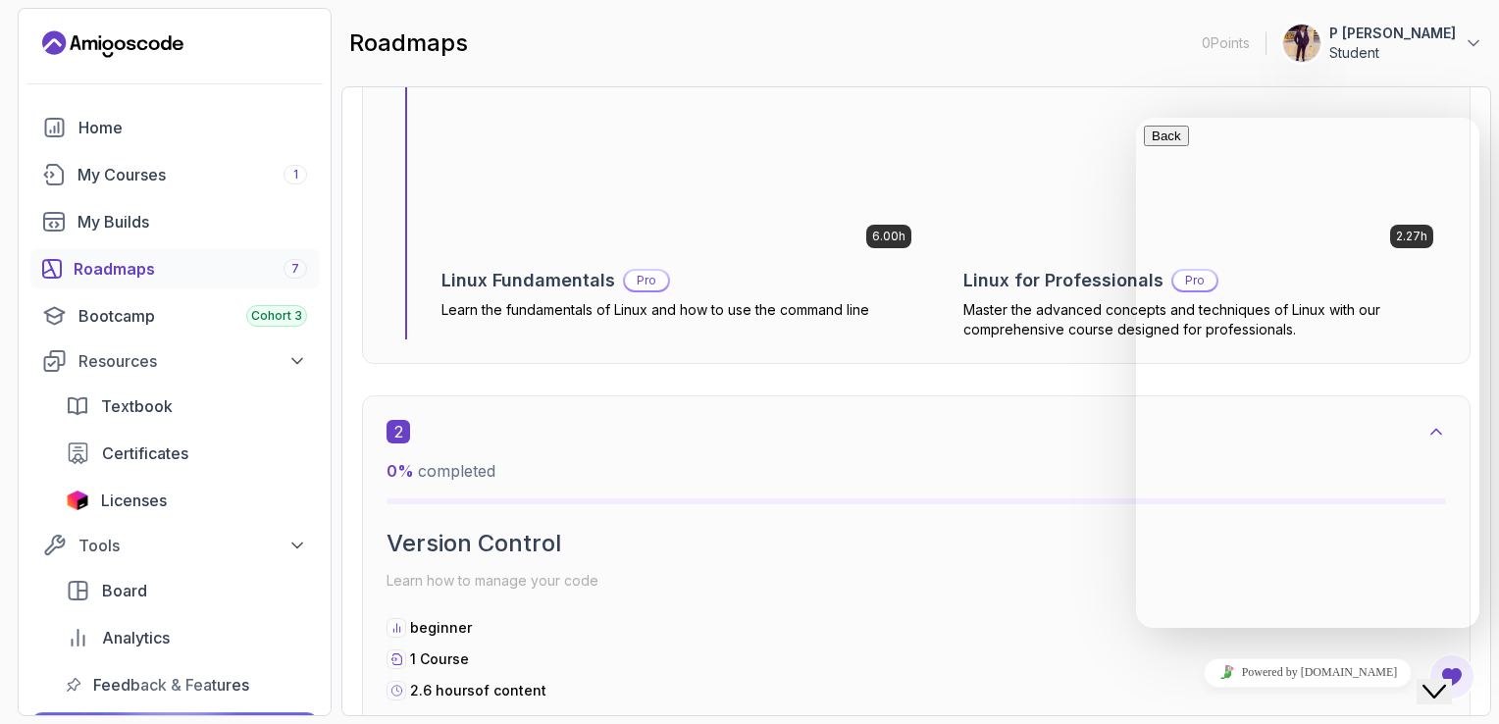
scroll to position [981, 0]
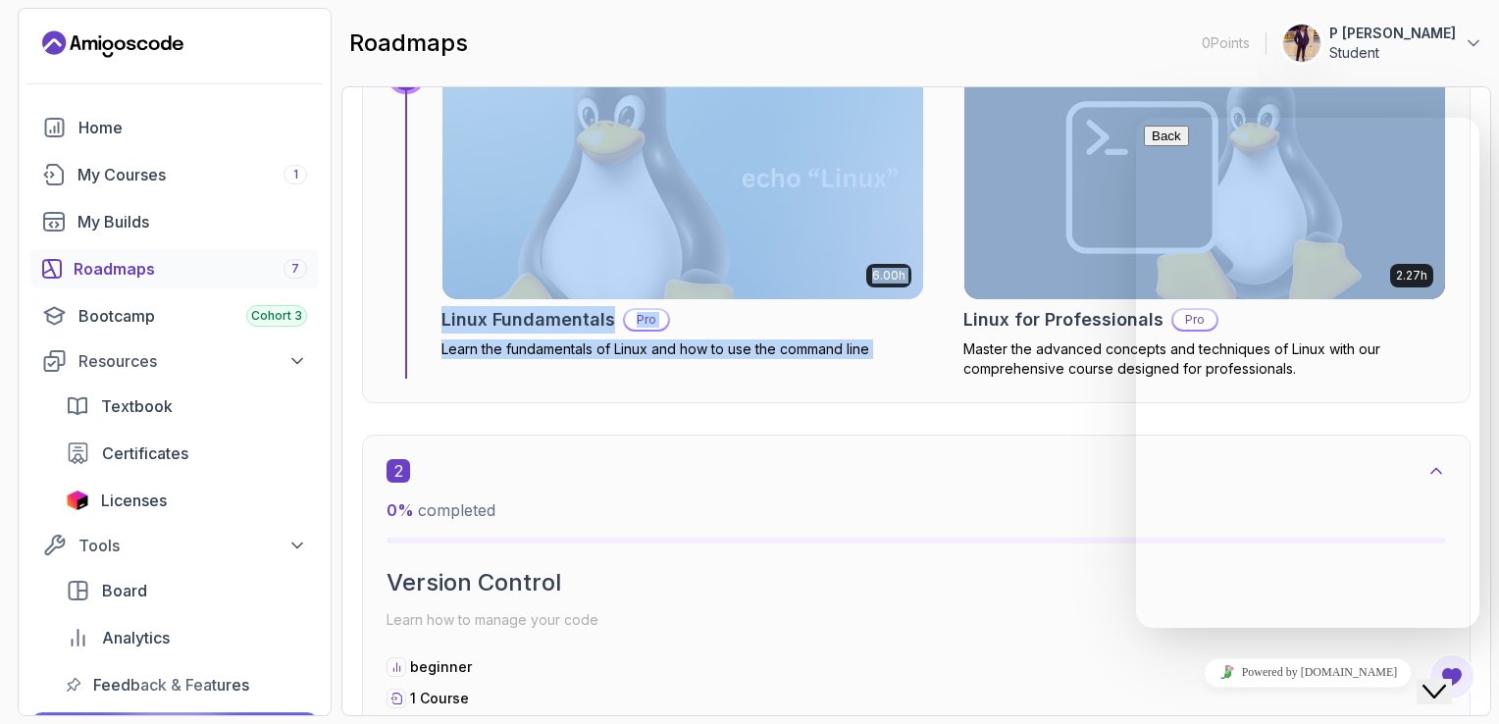
drag, startPoint x: 1475, startPoint y: 114, endPoint x: 749, endPoint y: 241, distance: 737.0
click at [749, 241] on div "Roadmaps Frontend Developer Explore the Full Roadmap Guide Getting Started Let'…" at bounding box center [916, 401] width 1150 height 630
click at [227, 505] on div "Licenses" at bounding box center [204, 500] width 206 height 24
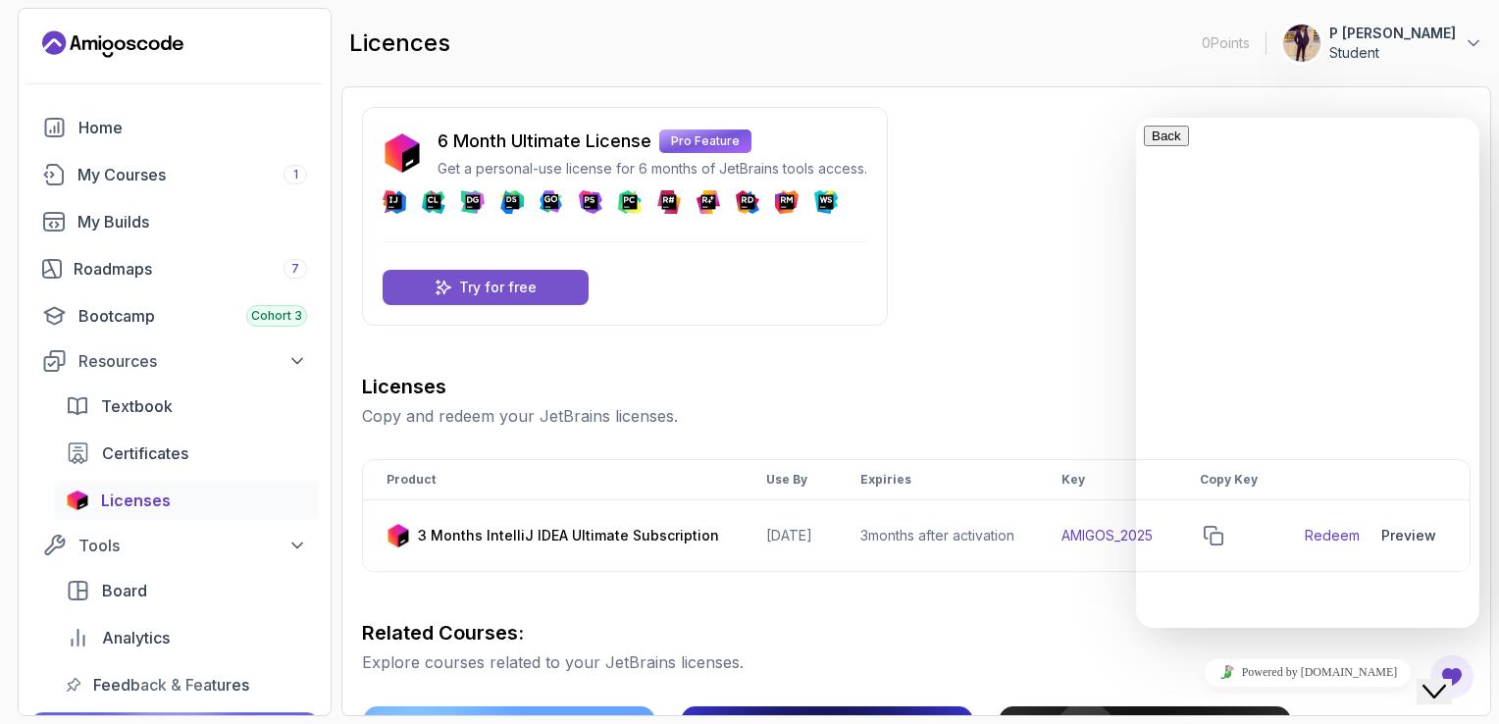
click at [464, 289] on p "Try for free" at bounding box center [497, 288] width 77 height 20
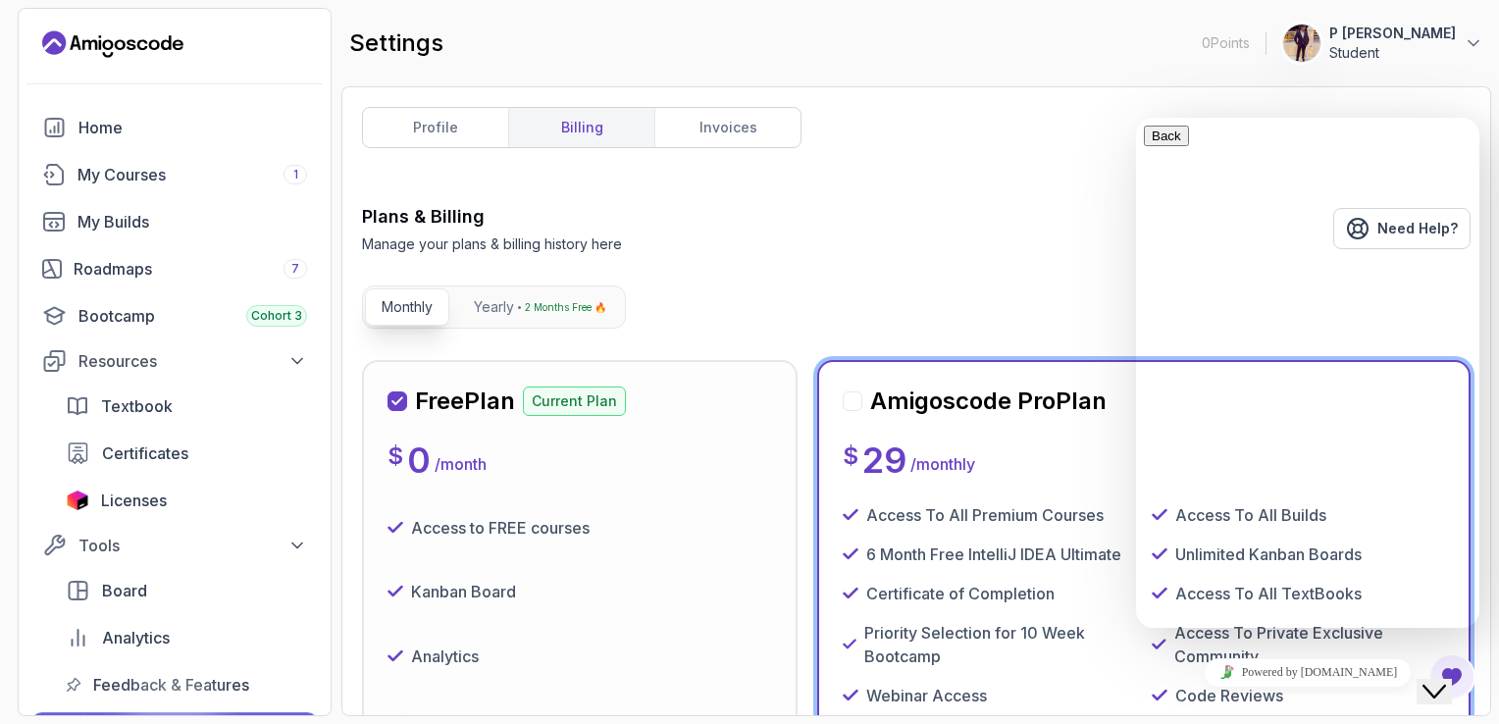
click at [871, 285] on div "Plans & Billing Manage your plans & billing history here Need Help? Monthly Yea…" at bounding box center [916, 670] width 1108 height 934
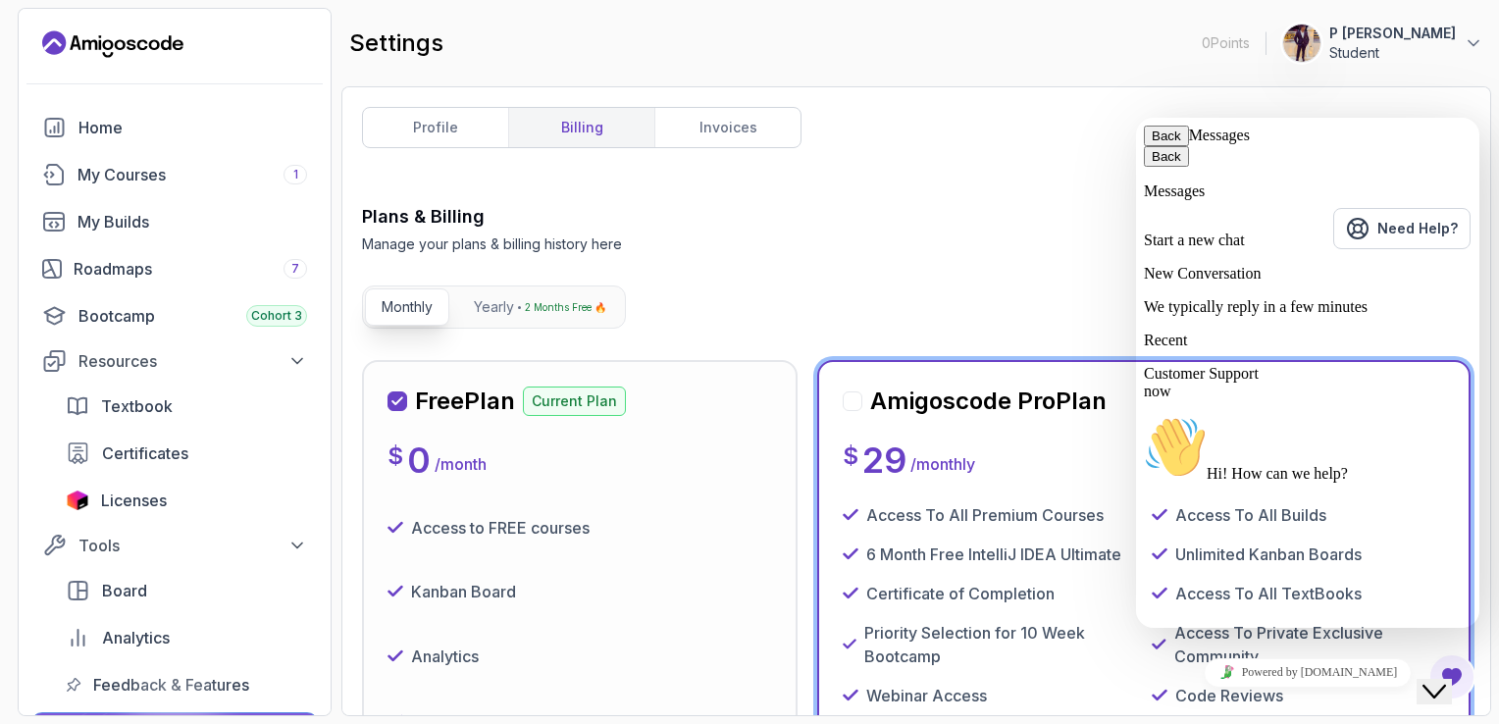
click at [1172, 146] on button "Back" at bounding box center [1166, 136] width 45 height 21
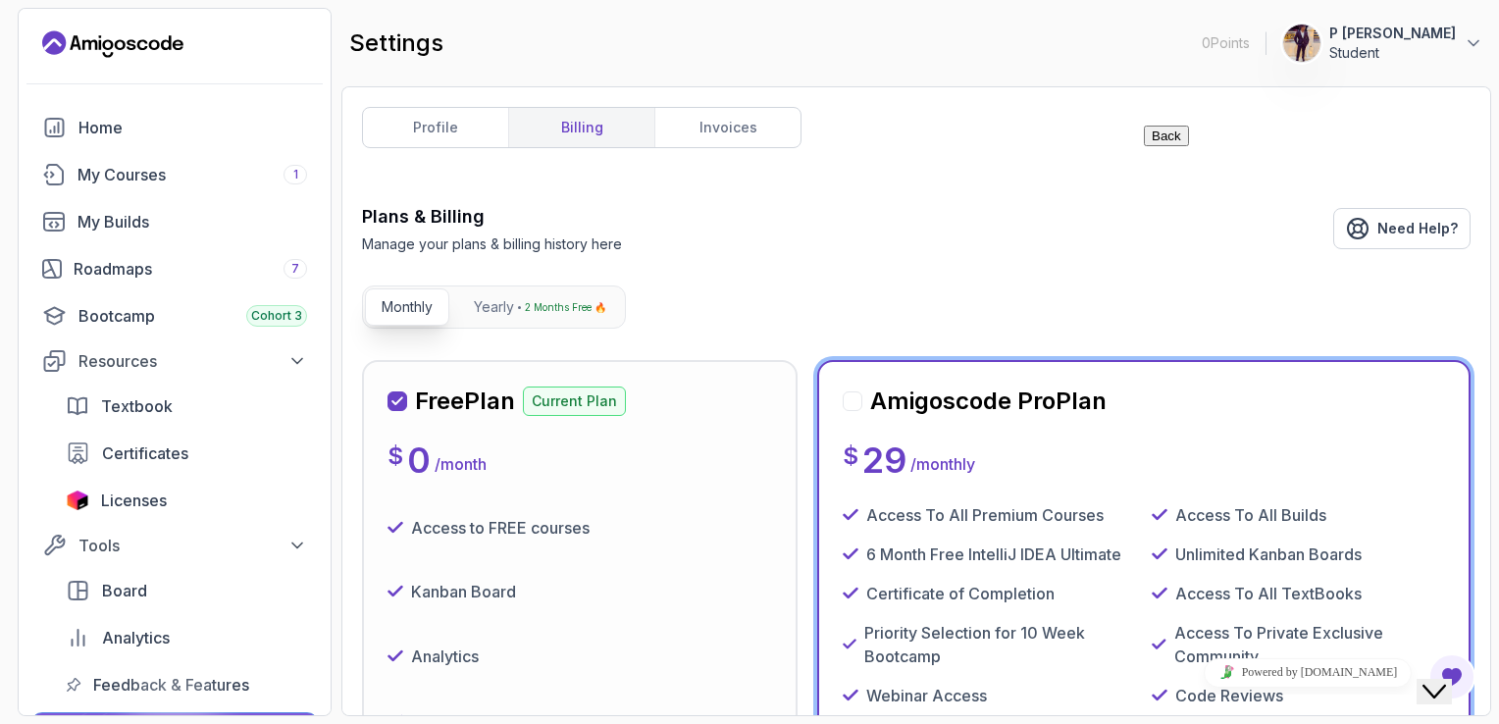
click at [1353, 104] on div "profile billing invoices Plans & Billing Manage your plans & billing history he…" at bounding box center [916, 401] width 1150 height 630
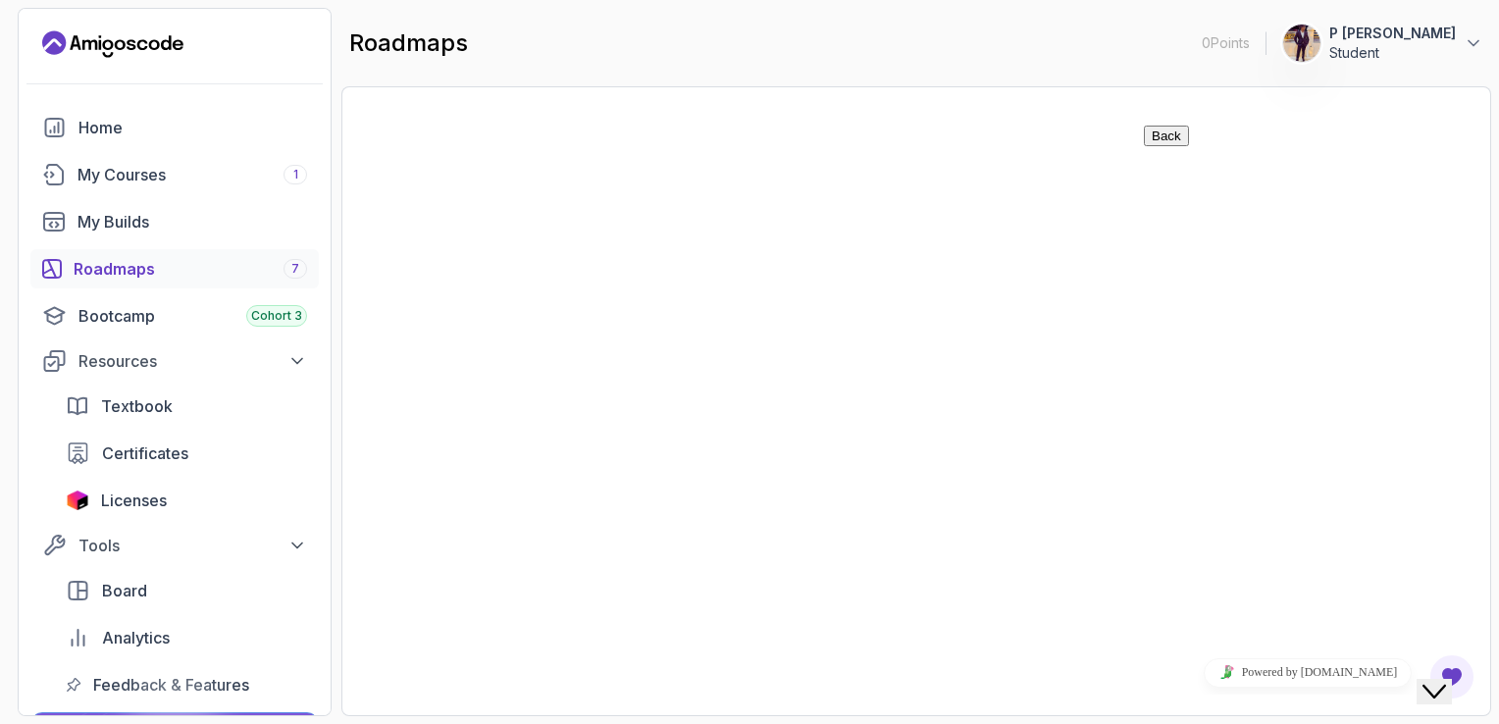
click at [189, 179] on div "My Courses 1" at bounding box center [192, 175] width 230 height 24
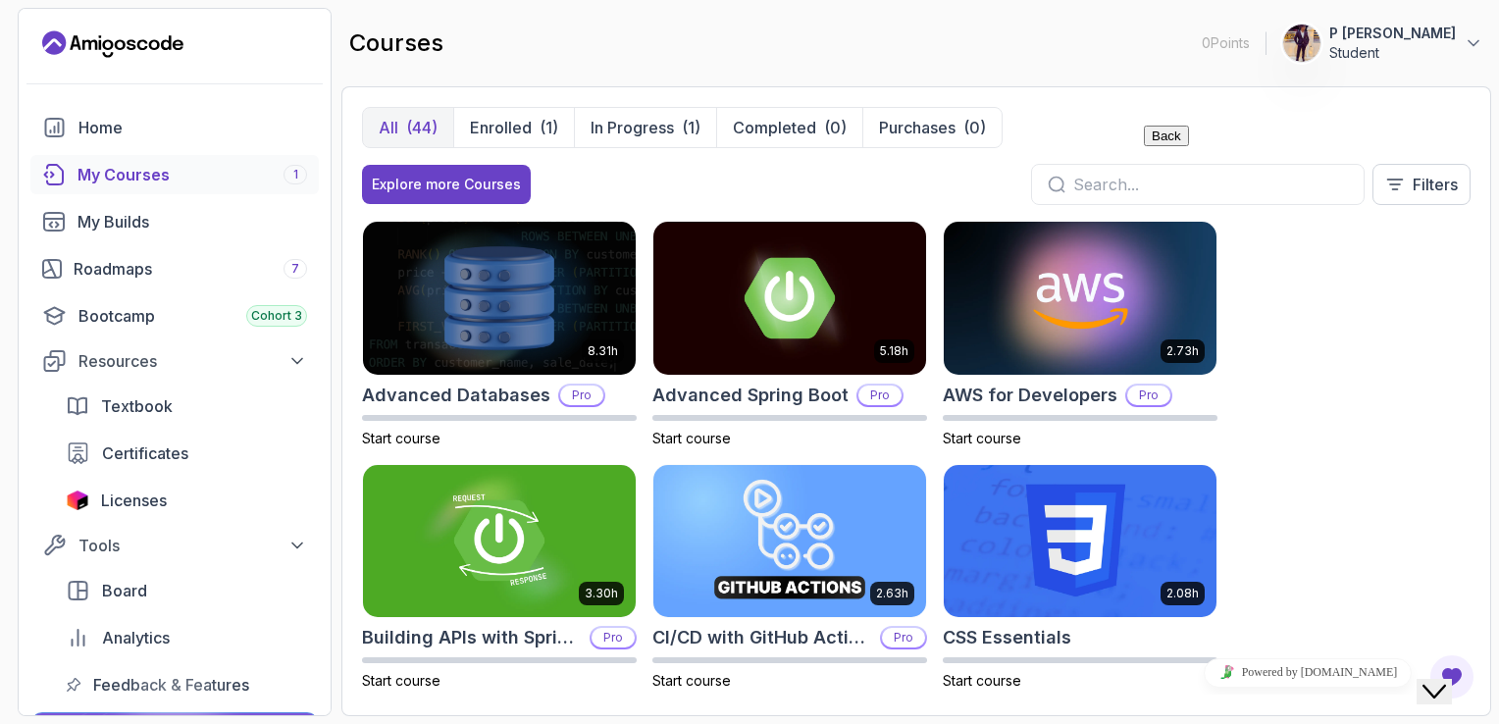
click at [512, 29] on div "courses 0 Points 1 P Praveen kumar reddy Student" at bounding box center [916, 43] width 1150 height 71
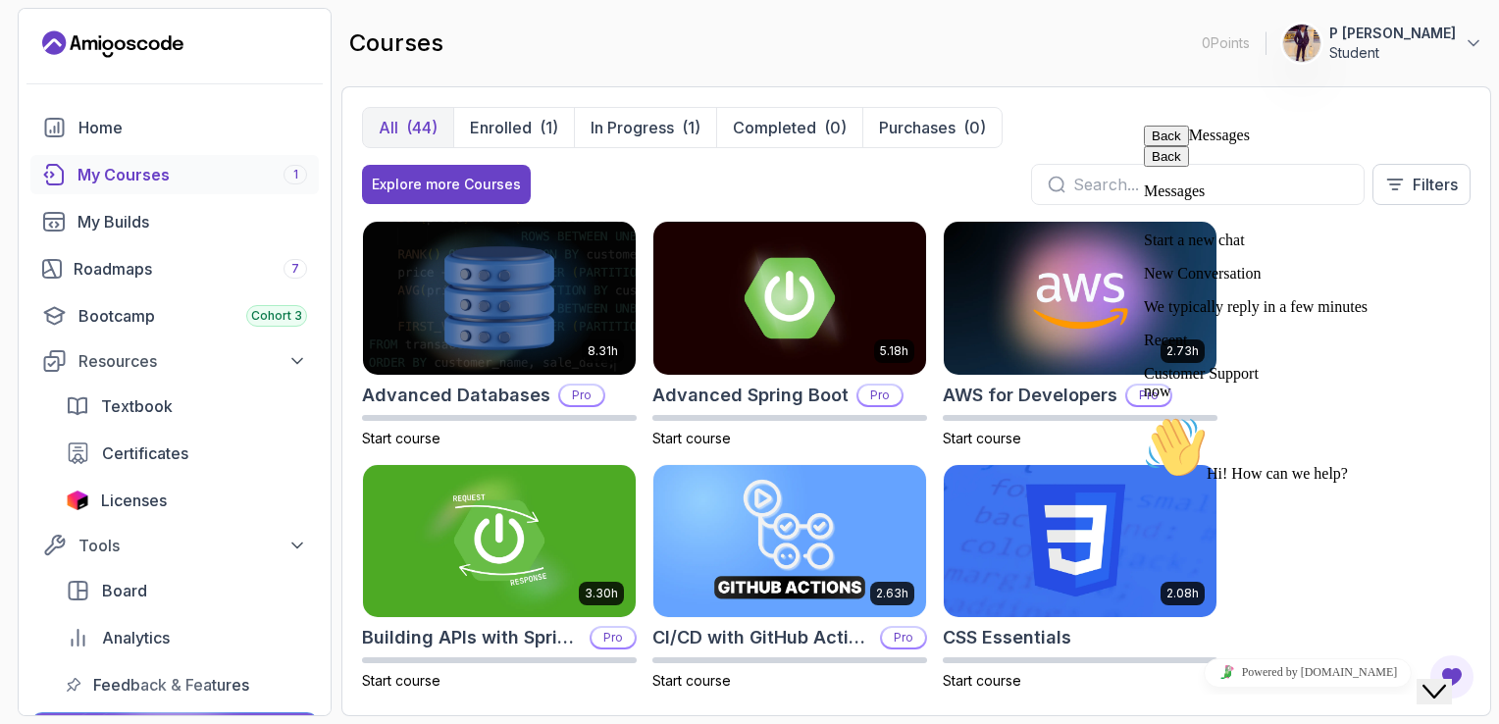
click at [1172, 144] on button "Back" at bounding box center [1166, 136] width 45 height 21
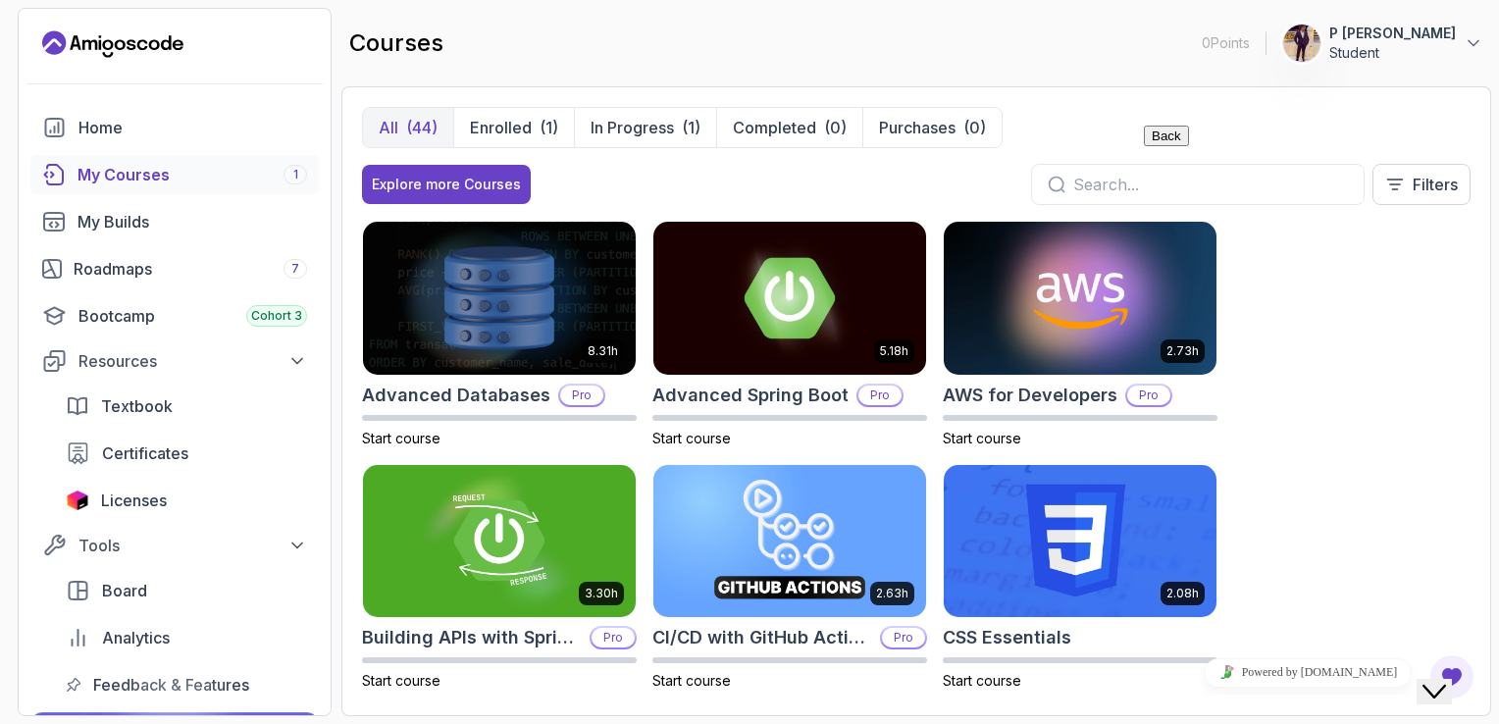
drag, startPoint x: 2260, startPoint y: 237, endPoint x: 1146, endPoint y: 123, distance: 1120.2
drag, startPoint x: 1146, startPoint y: 123, endPoint x: 1055, endPoint y: 125, distance: 90.3
click html "Back Rate this chat Insert emoji Customer Support Hi! How can we help? 18:54 I …"
drag, startPoint x: -80, startPoint y: 7, endPoint x: 1055, endPoint y: 125, distance: 1141.9
click at [1055, 125] on div "All (44) Enrolled (1) In Progress (1) Completed (0) Purchases (0)" at bounding box center [916, 127] width 1108 height 41
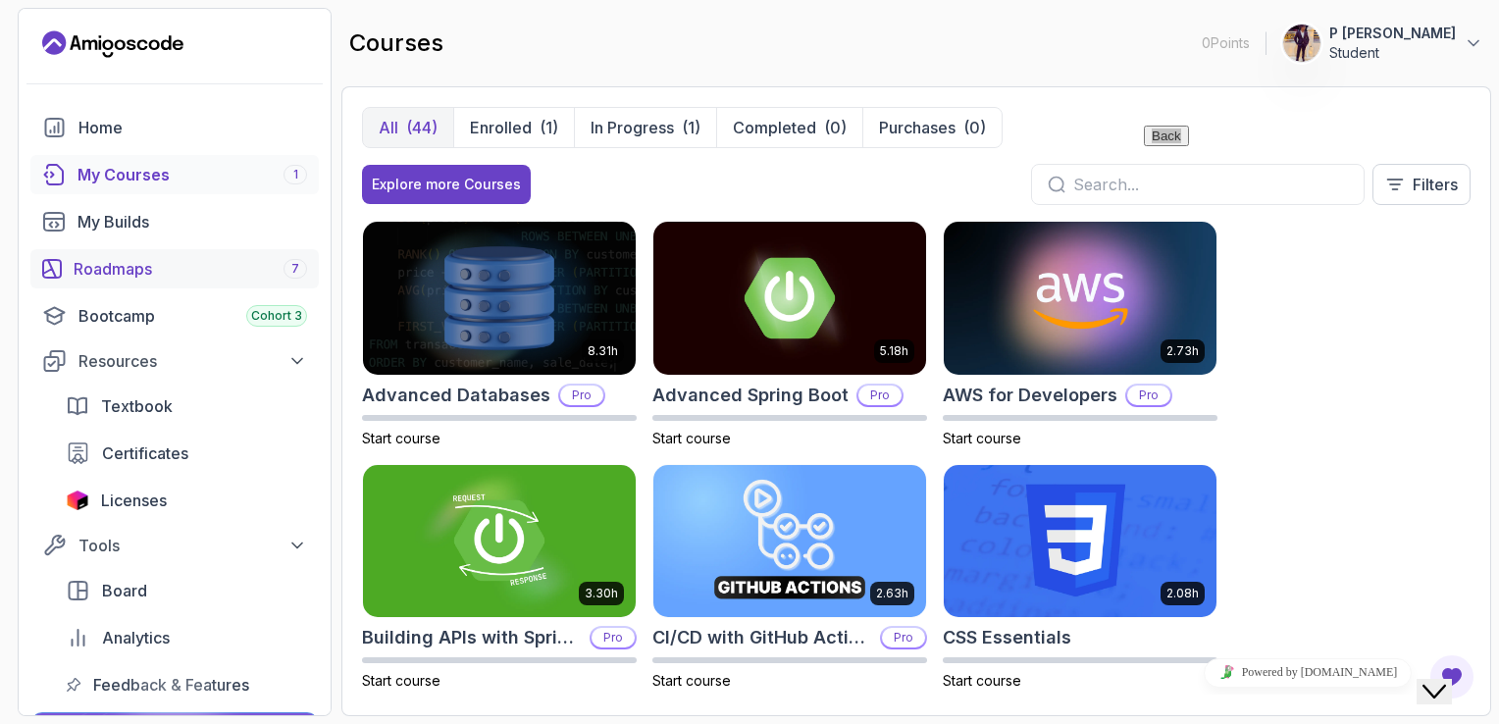
click at [253, 270] on div "Roadmaps 7" at bounding box center [190, 269] width 233 height 24
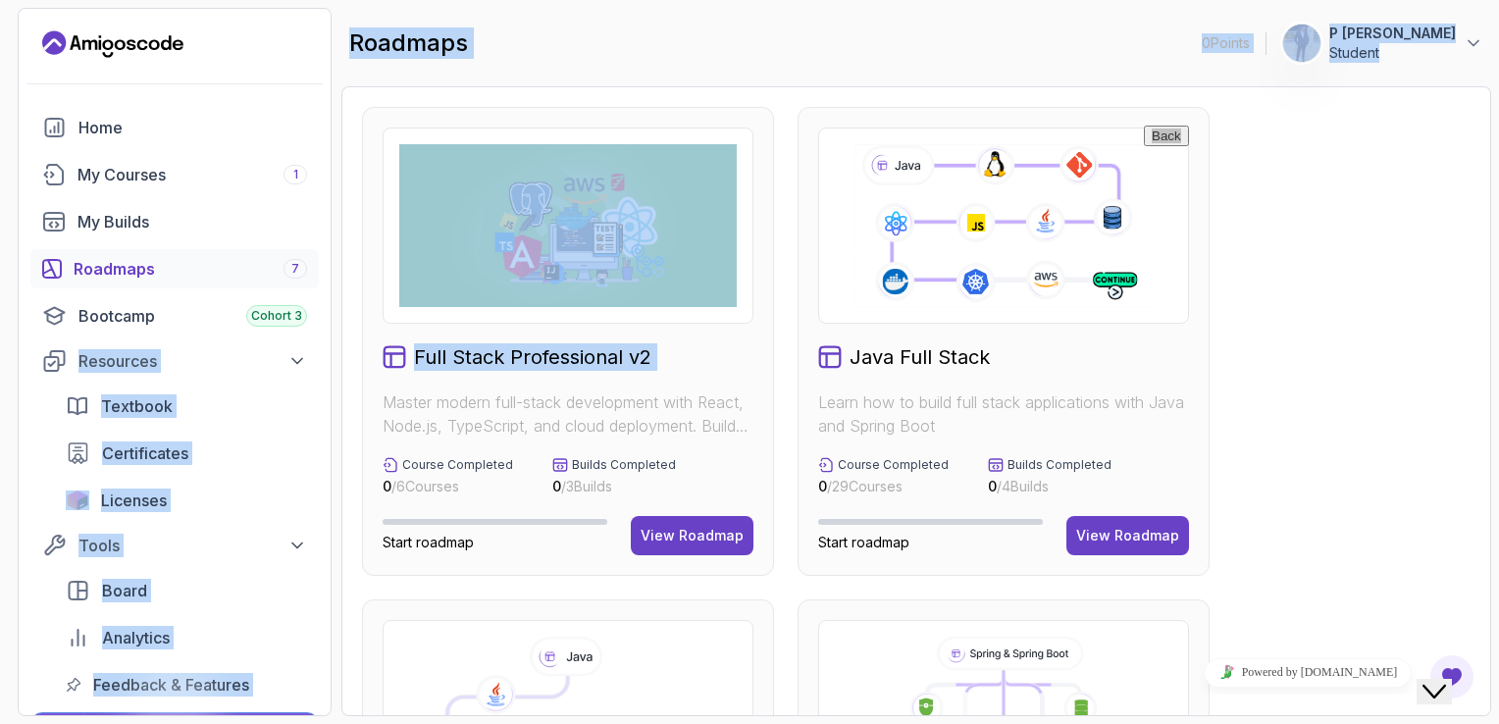
drag, startPoint x: 334, startPoint y: 333, endPoint x: 344, endPoint y: 394, distance: 62.6
click at [344, 394] on section "0 Points 1 P Praveen kumar reddy Student Home My Courses 1 My Builds Roadmaps 7…" at bounding box center [749, 362] width 1499 height 724
click at [344, 394] on div "Full Stack Professional v2 Master modern full-stack development with React, Nod…" at bounding box center [916, 401] width 1150 height 630
click at [338, 394] on section "0 Points 1 P Praveen kumar reddy Student Home My Courses 1 My Builds Roadmaps 7…" at bounding box center [749, 362] width 1499 height 724
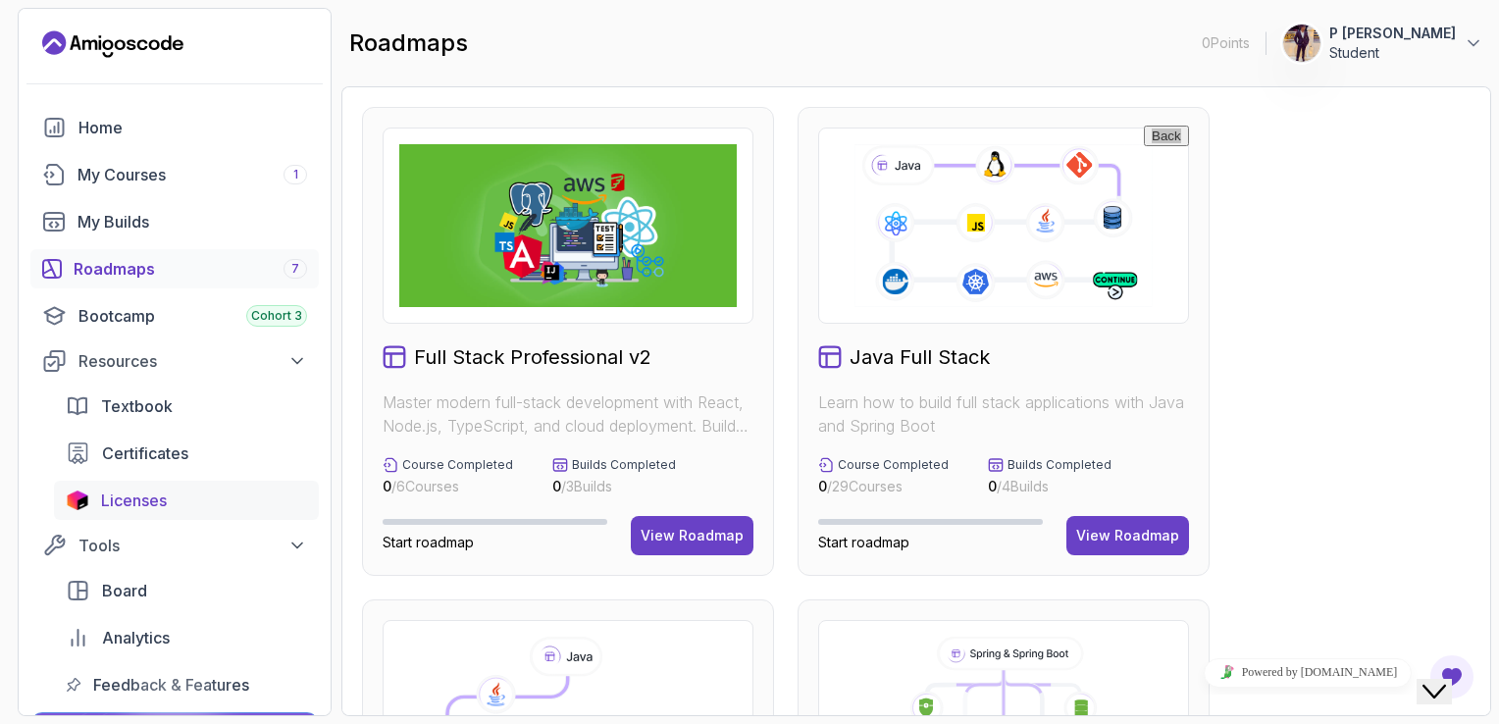
click at [258, 503] on div "Licenses" at bounding box center [204, 500] width 206 height 24
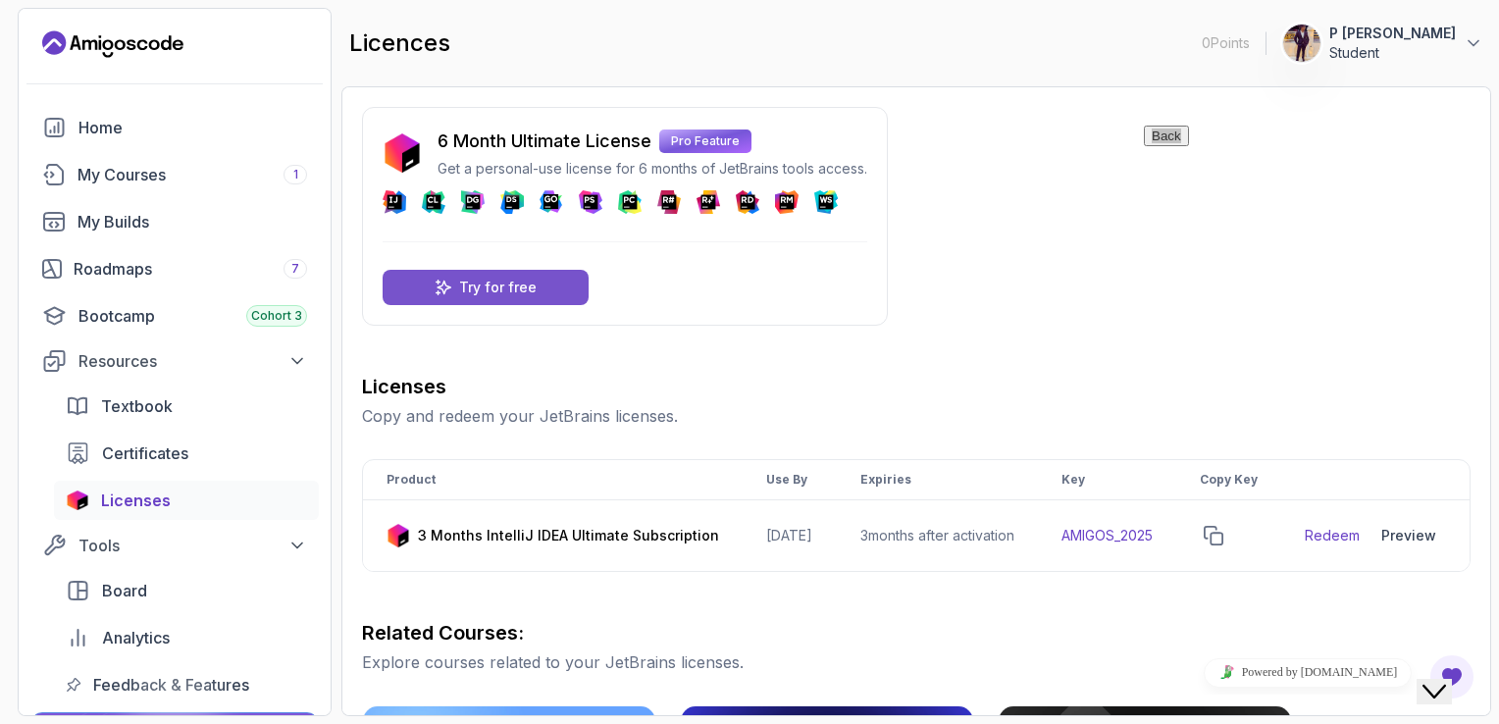
click at [522, 296] on p "Try for free" at bounding box center [497, 288] width 77 height 20
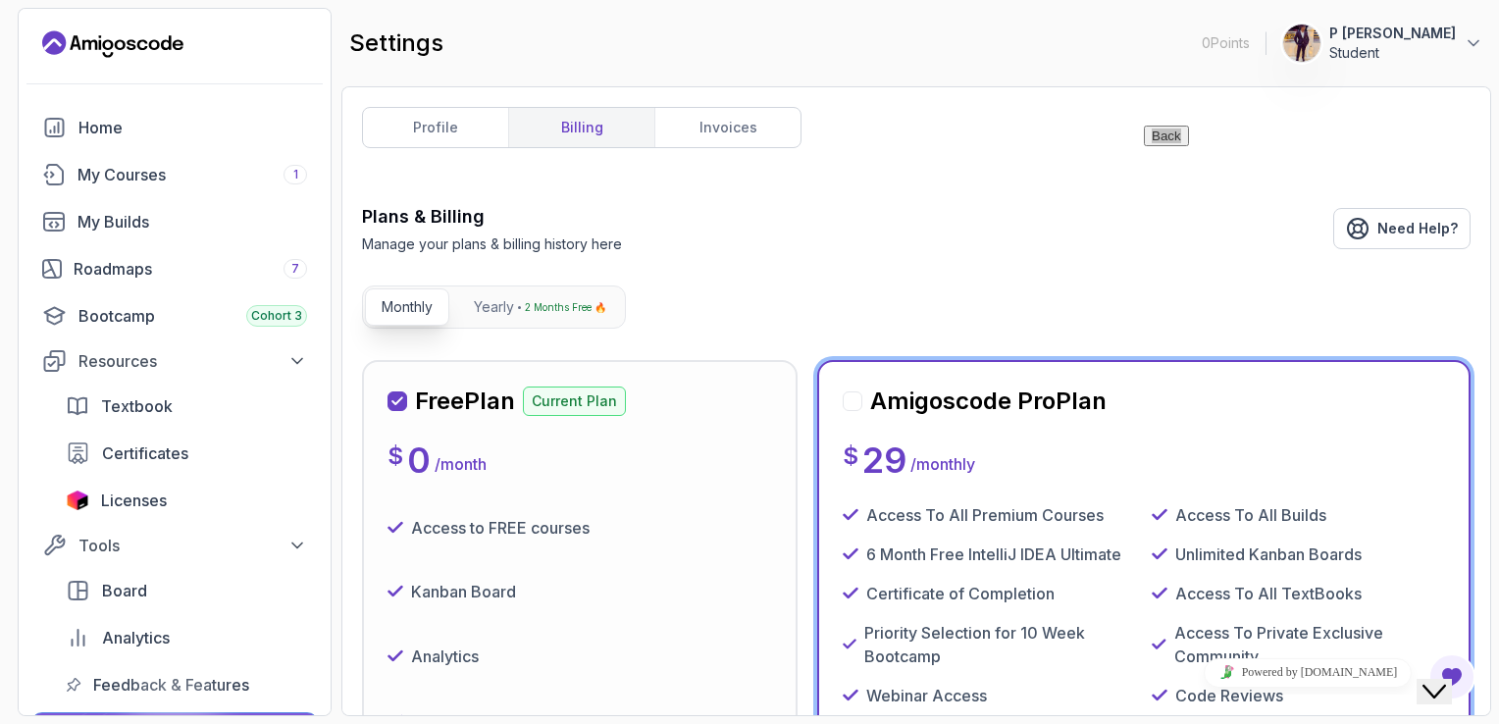
click at [651, 606] on div "Kanban Board" at bounding box center [579, 592] width 385 height 49
click at [964, 155] on div "profile billing invoices Plans & Billing Manage your plans & billing history he…" at bounding box center [916, 401] width 1108 height 589
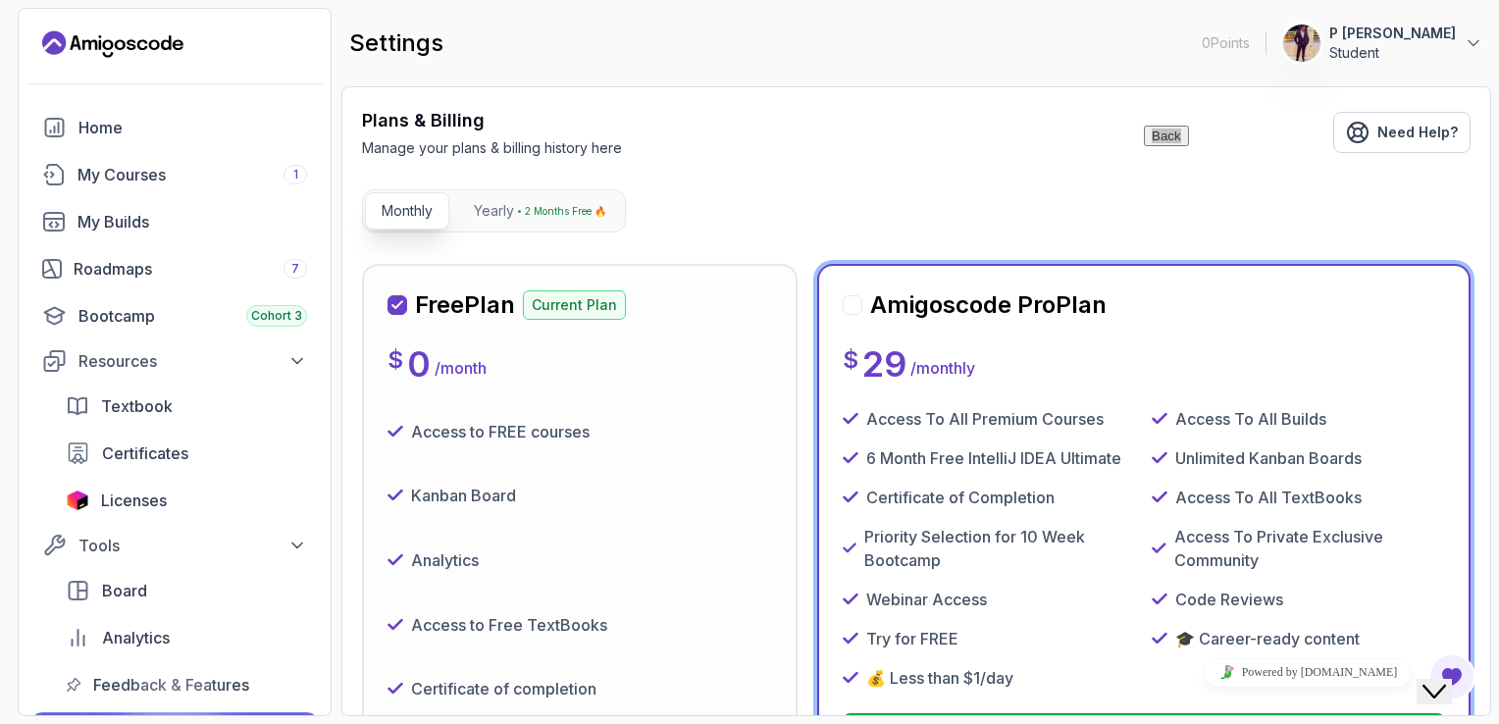
scroll to position [392, 0]
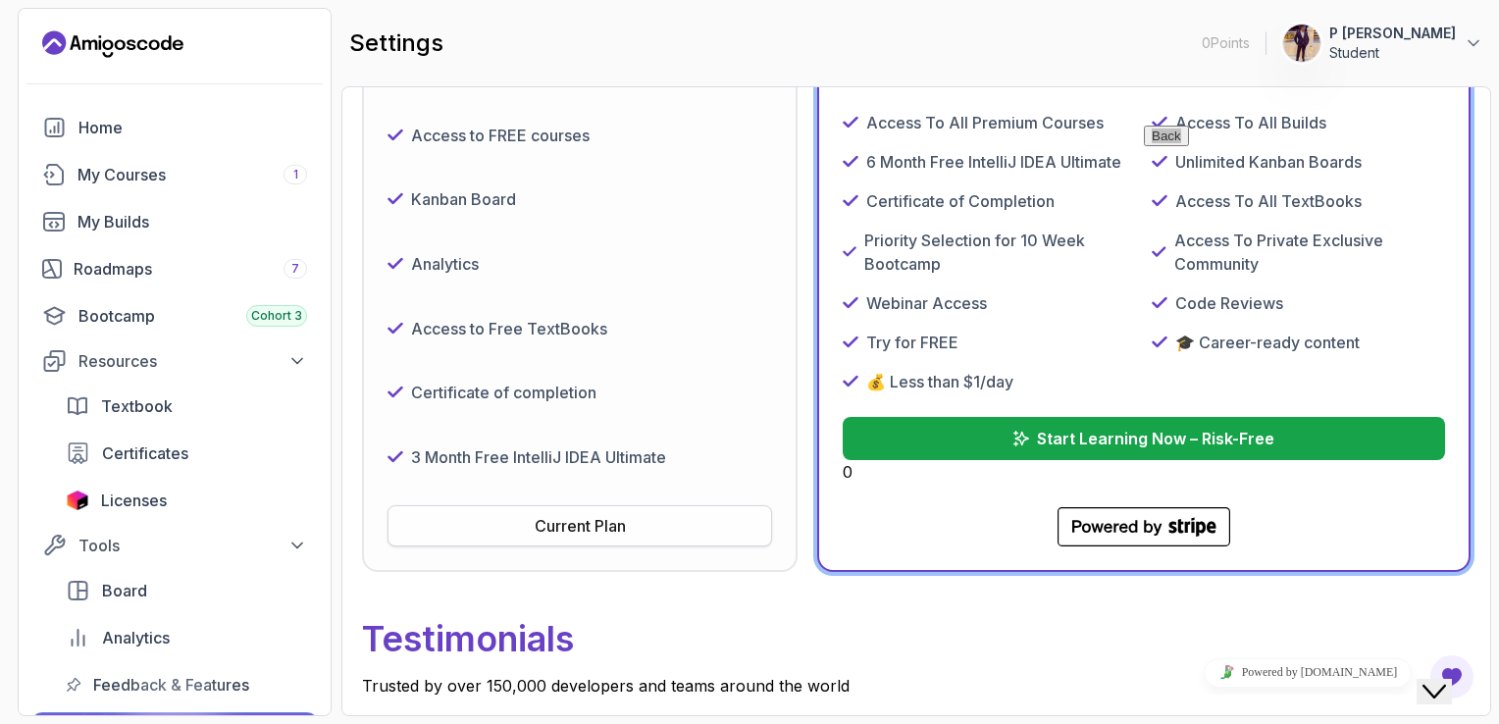
click at [613, 523] on div "Current Plan" at bounding box center [580, 526] width 91 height 24
click at [752, 456] on div "3 Month Free IntelliJ IDEA Ultimate" at bounding box center [579, 457] width 385 height 49
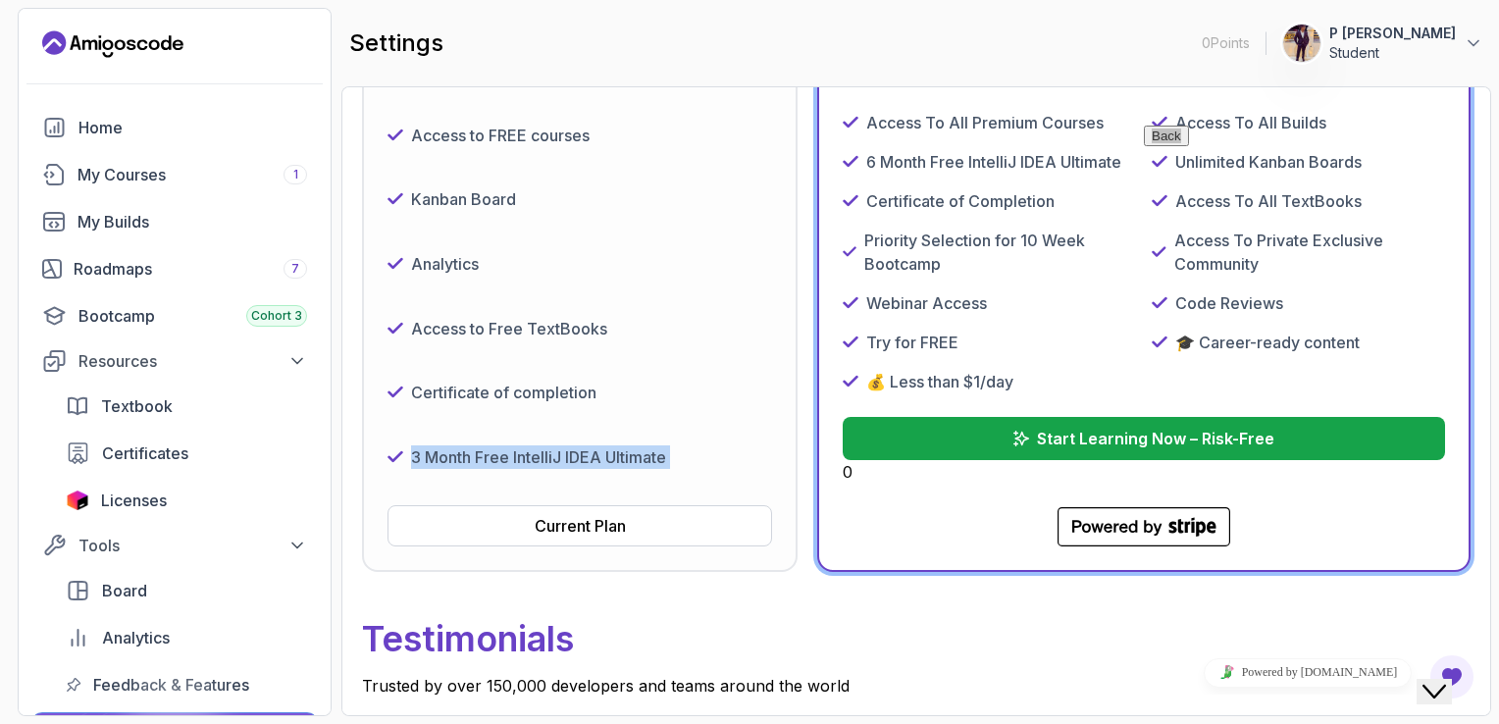
click at [752, 456] on div "3 Month Free IntelliJ IDEA Ultimate" at bounding box center [579, 457] width 385 height 49
click at [1025, 640] on p "Testimonials" at bounding box center [916, 638] width 1108 height 71
click at [1442, 680] on icon "Close Chat This icon closes the chat window." at bounding box center [1434, 692] width 24 height 24
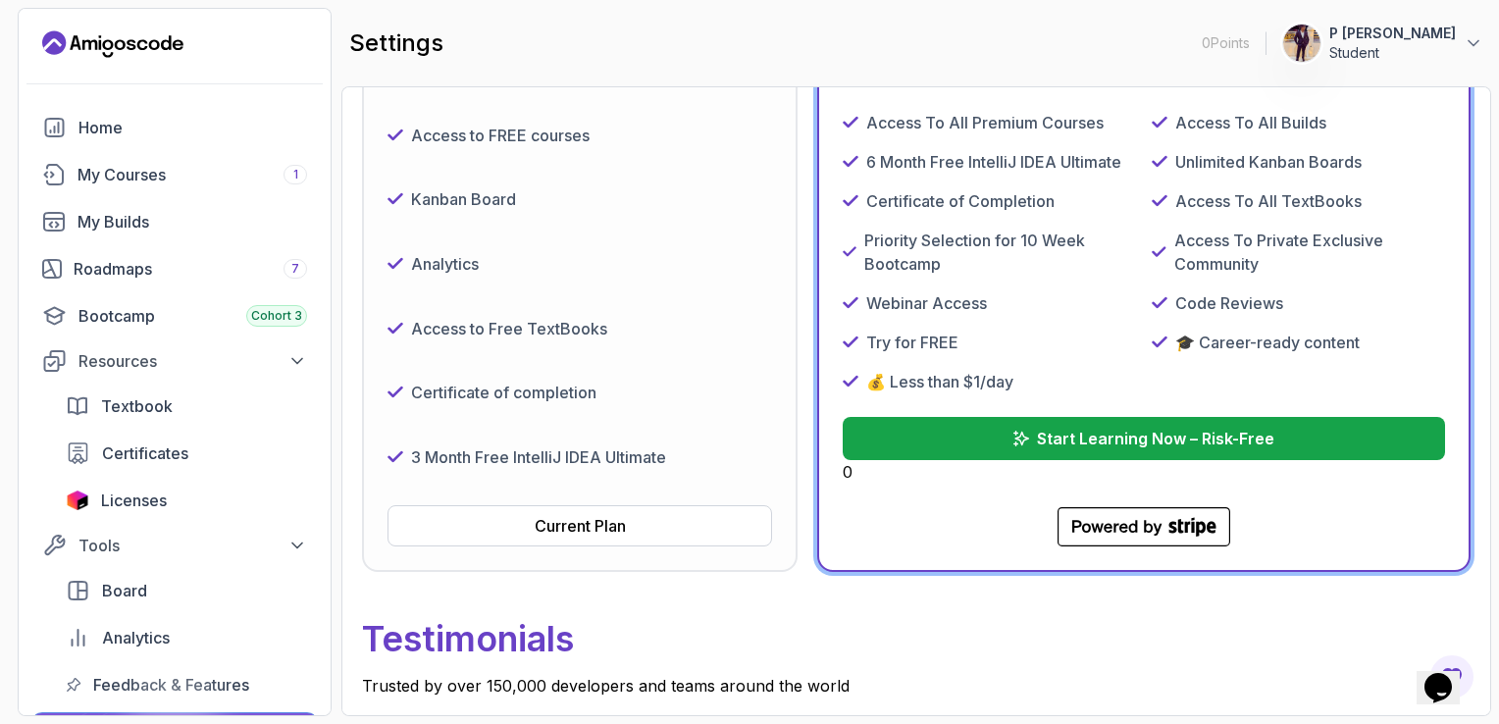
click at [1245, 641] on p "Testimonials" at bounding box center [916, 638] width 1108 height 71
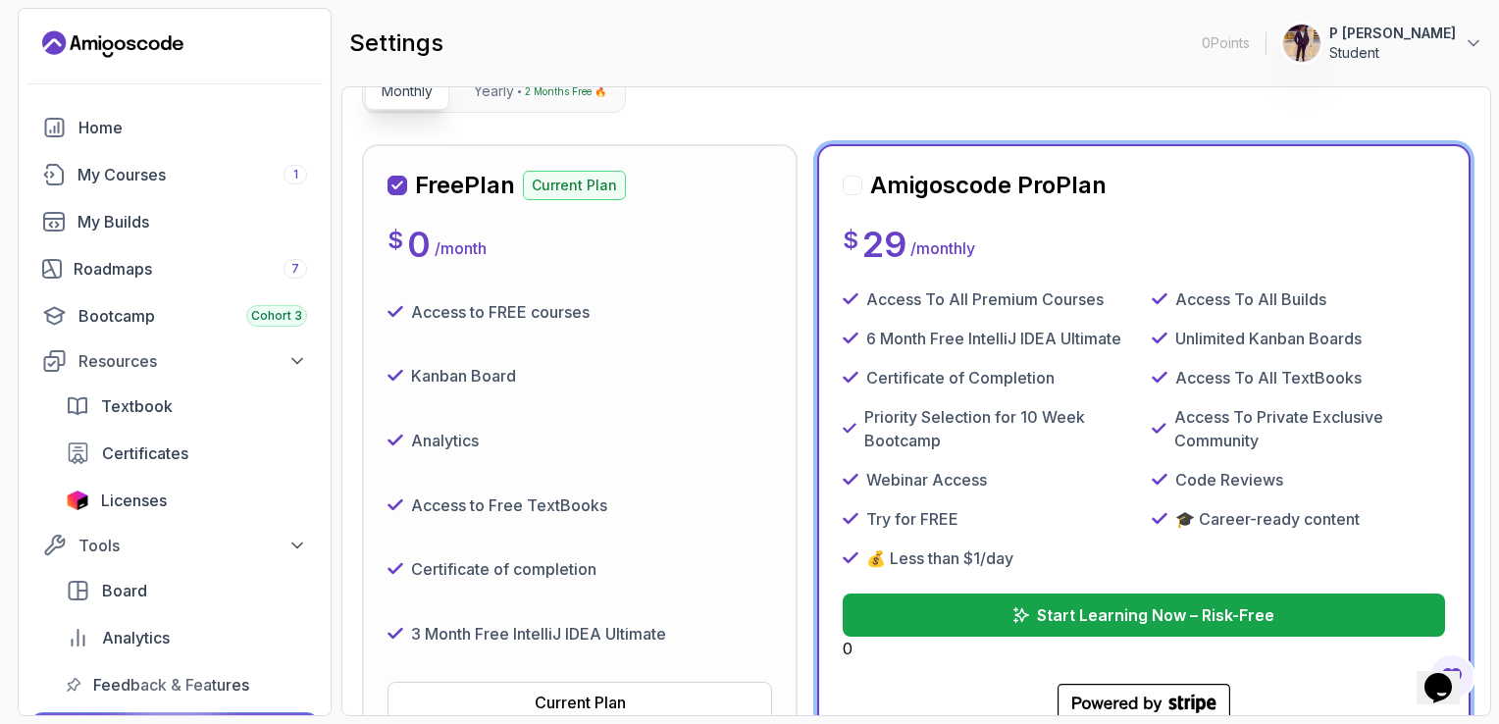
scroll to position [118, 0]
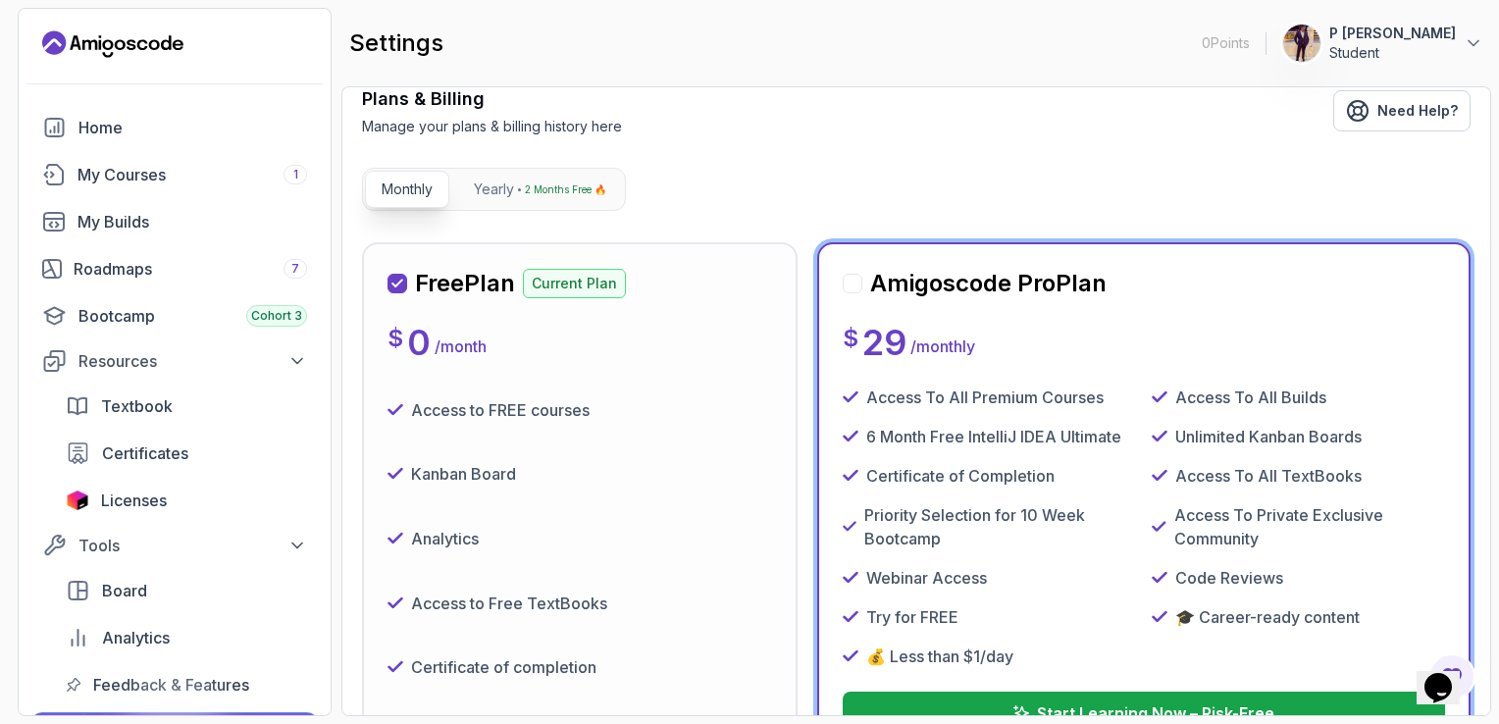
click at [640, 330] on div "$ 0 / month" at bounding box center [579, 342] width 385 height 39
click at [564, 190] on p "2 Months Free 🔥" at bounding box center [565, 189] width 81 height 20
click at [403, 190] on p "Monthly" at bounding box center [407, 189] width 51 height 20
click at [227, 171] on div "My Courses 1" at bounding box center [192, 175] width 230 height 24
